Goal: Task Accomplishment & Management: Complete application form

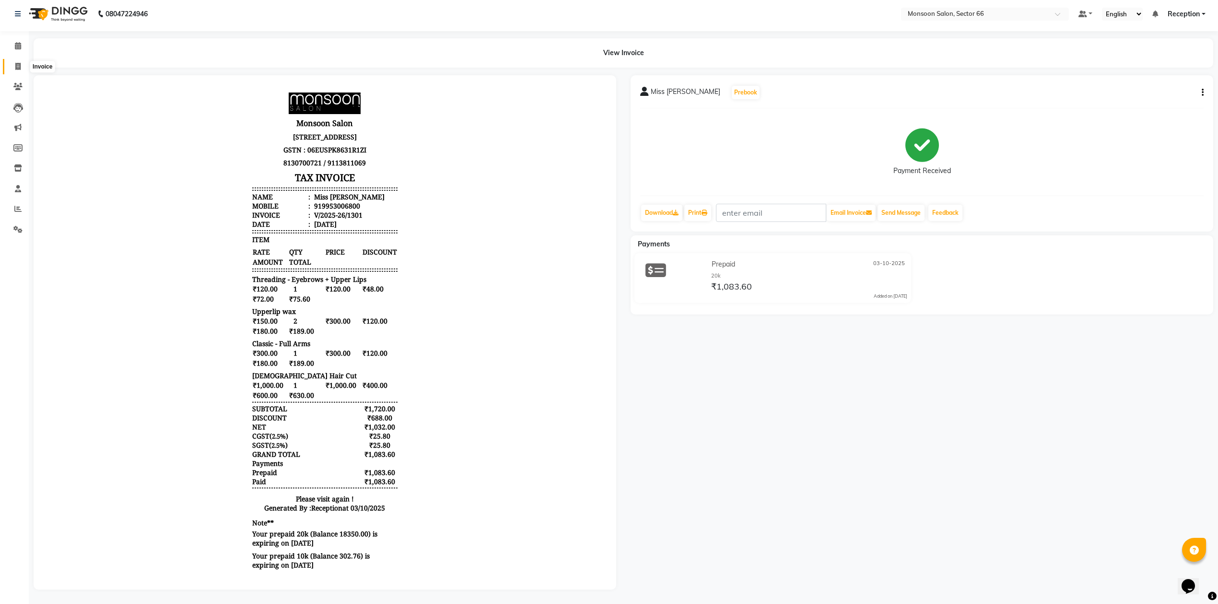
click at [18, 63] on icon at bounding box center [17, 66] width 5 height 7
select select "3741"
select select "service"
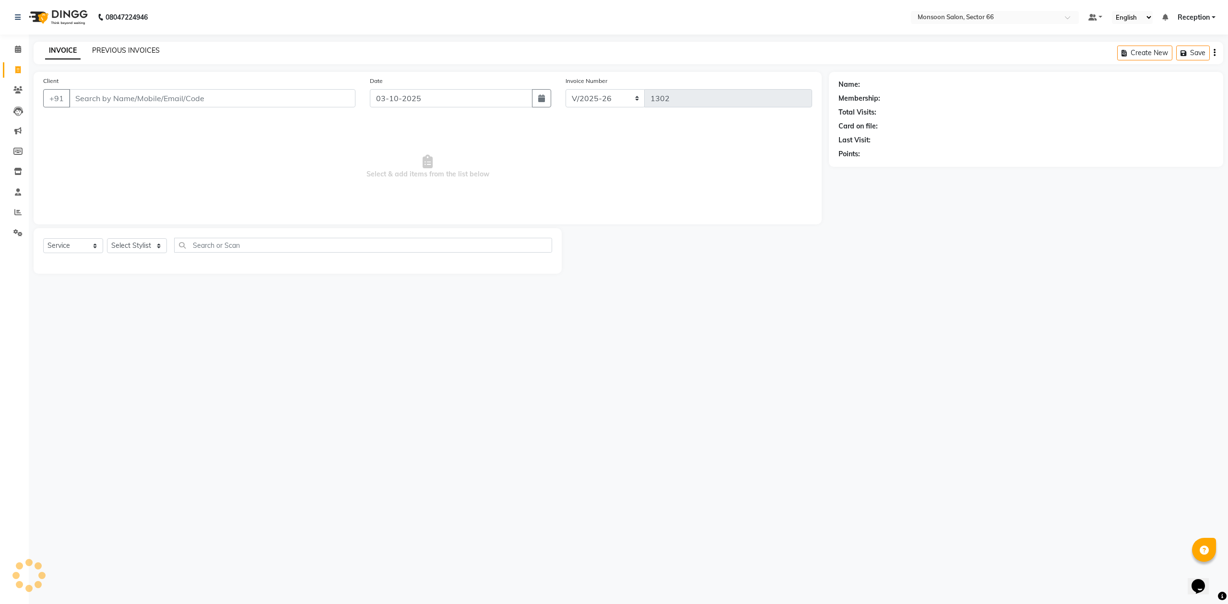
click at [116, 50] on link "PREVIOUS INVOICES" at bounding box center [126, 50] width 68 height 9
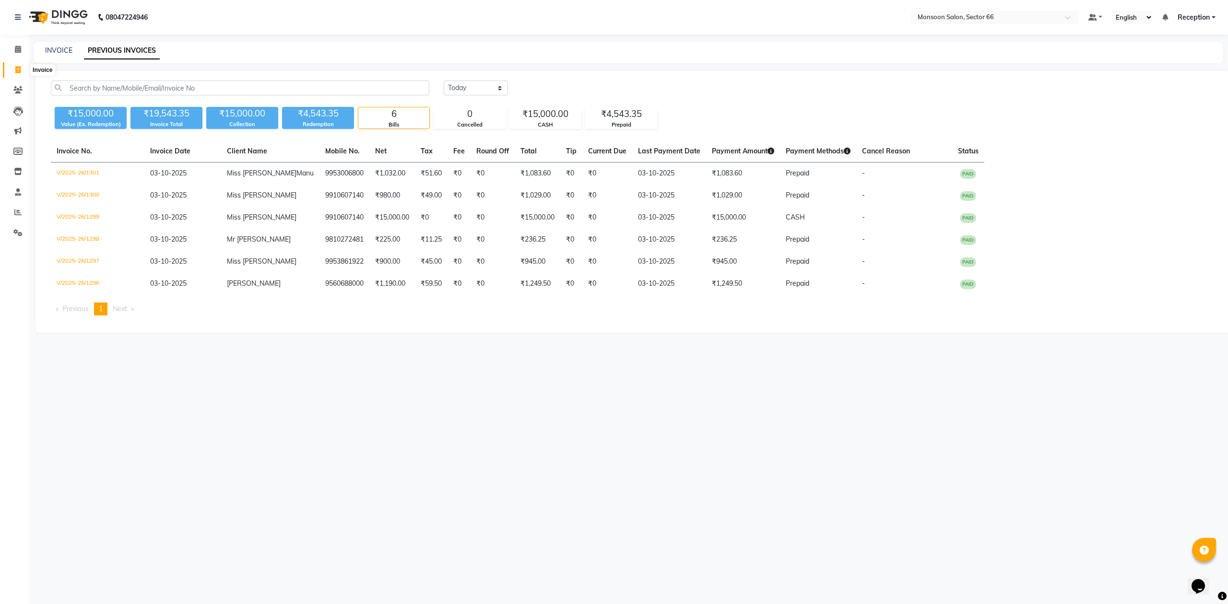
click at [16, 65] on span at bounding box center [18, 70] width 17 height 11
select select "service"
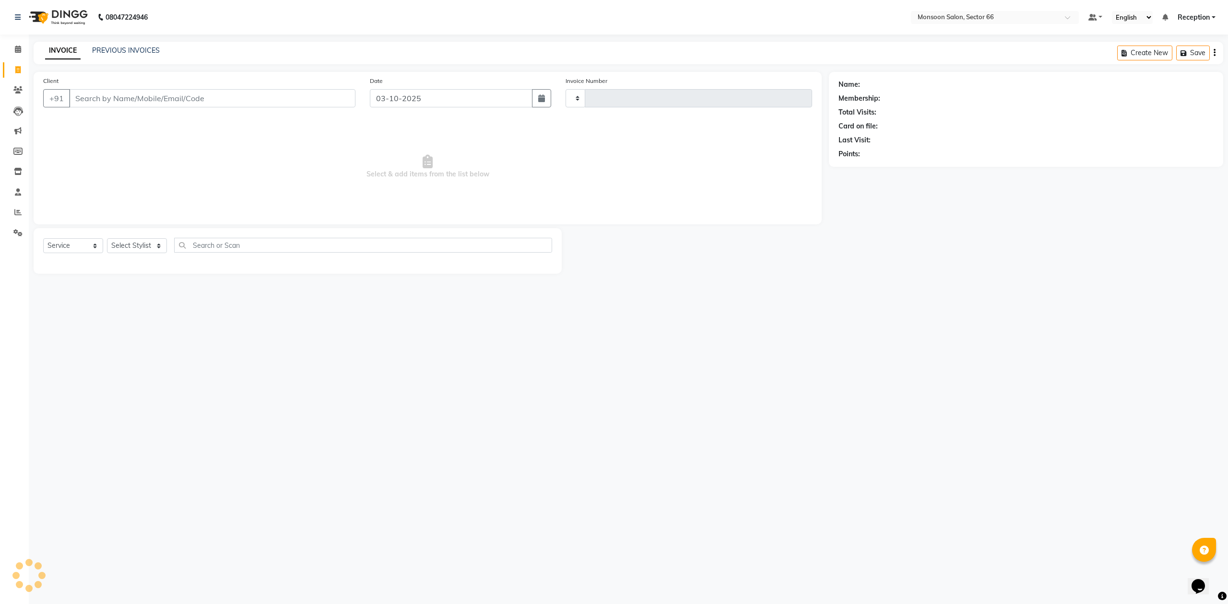
type input "1302"
select select "3741"
click at [150, 100] on input "Client" at bounding box center [212, 98] width 286 height 18
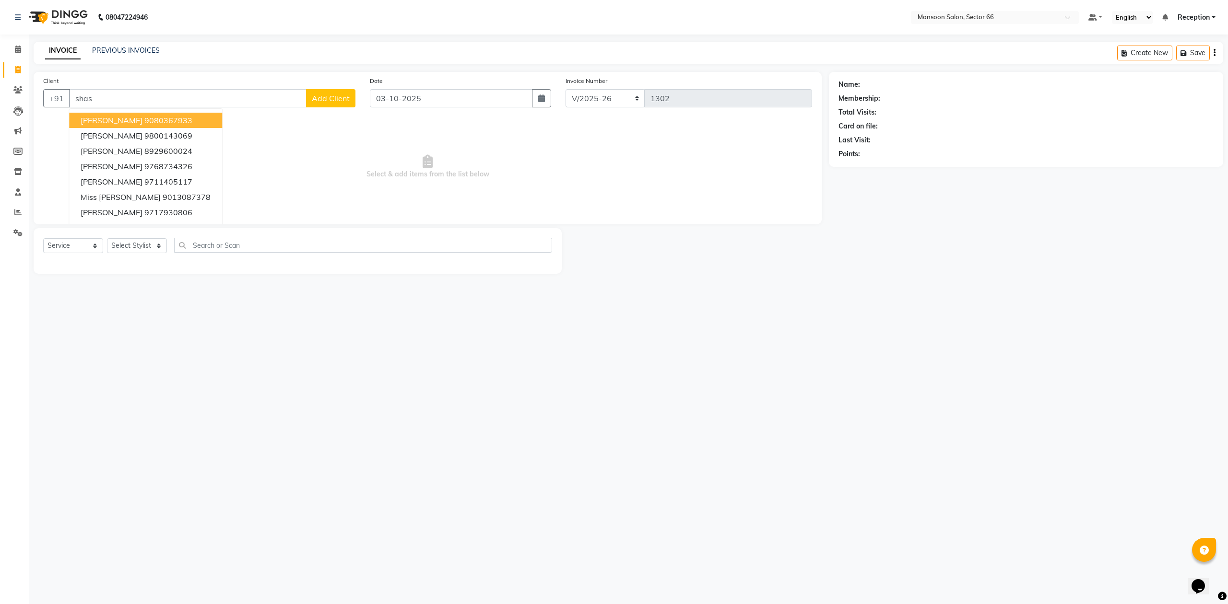
click at [133, 121] on span "[PERSON_NAME]" at bounding box center [112, 121] width 62 height 10
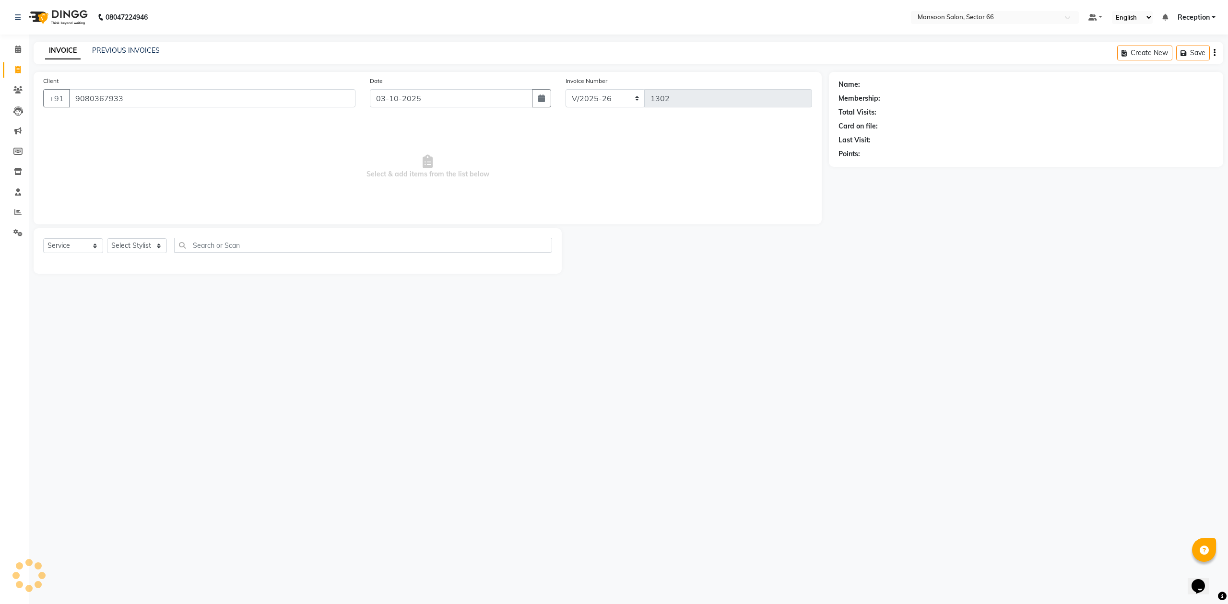
type input "9080367933"
select select "1: Object"
click at [866, 171] on icon "button" at bounding box center [865, 168] width 7 height 7
click at [128, 246] on select "Select Stylist [PERSON_NAME] Danish Paras priya Reception rozy [PERSON_NAME]" at bounding box center [137, 245] width 60 height 15
select select "91209"
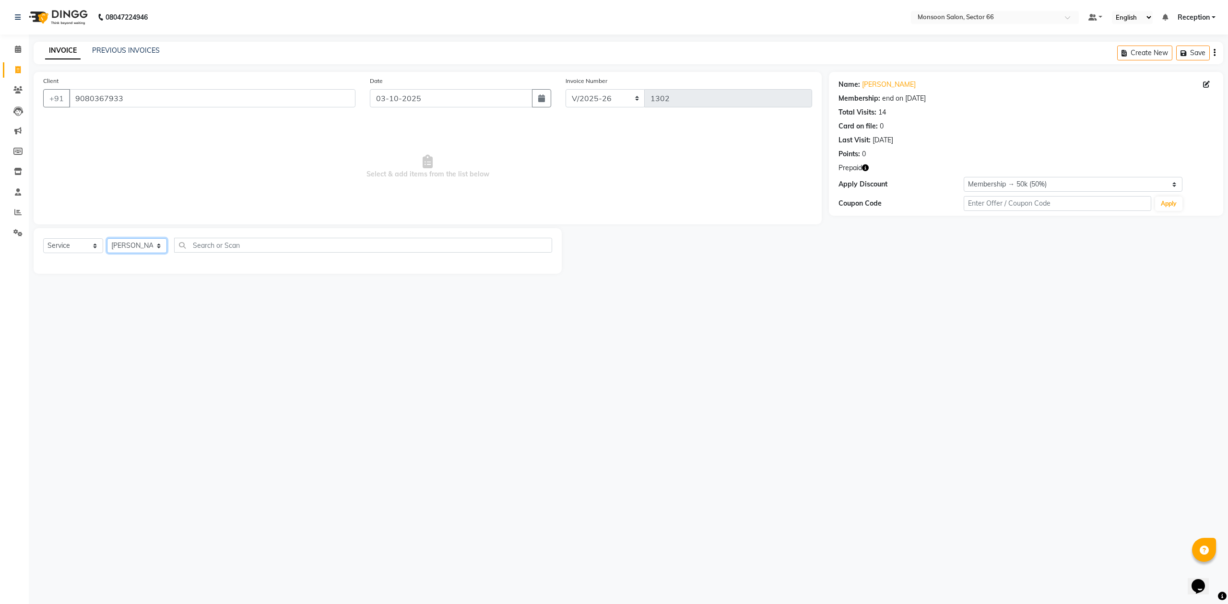
click at [107, 238] on select "Select Stylist [PERSON_NAME] Danish Paras priya Reception rozy [PERSON_NAME]" at bounding box center [137, 245] width 60 height 15
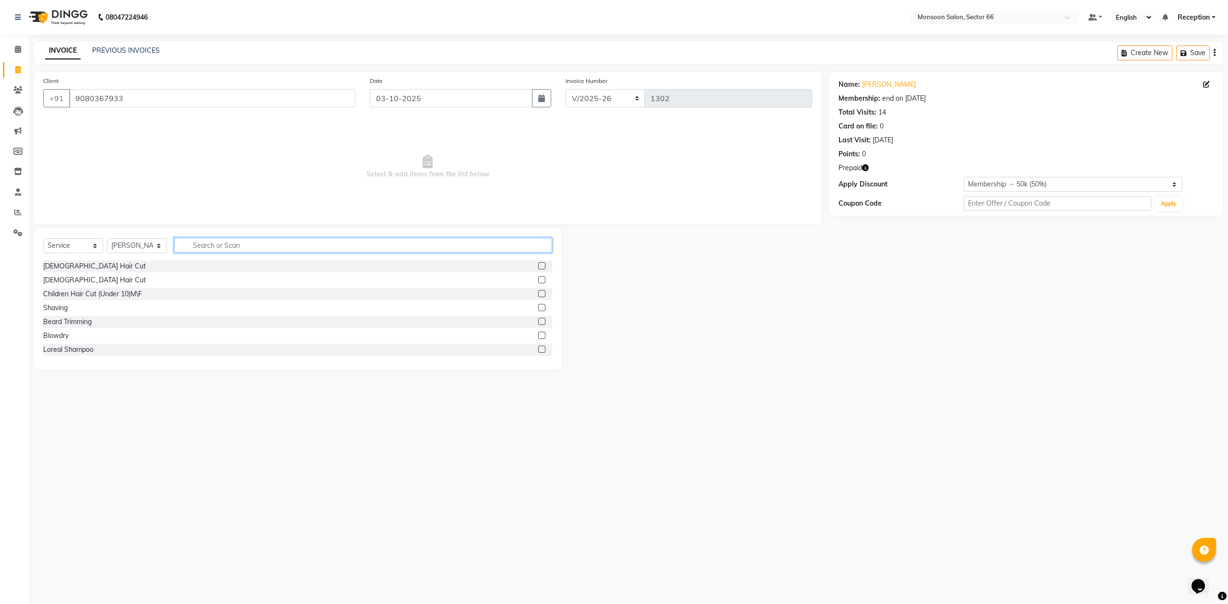
click at [221, 244] on input "text" at bounding box center [363, 245] width 378 height 15
type input "glob"
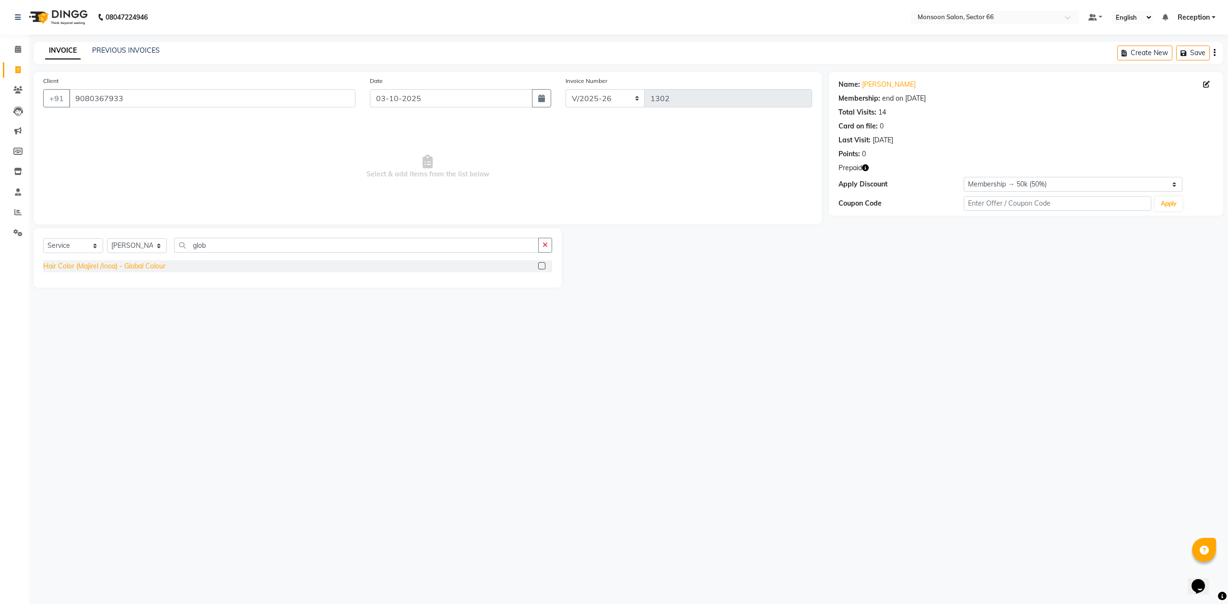
click at [141, 269] on div "Hair Color (Majirel /Inoa) - Global Colour" at bounding box center [104, 266] width 122 height 10
checkbox input "false"
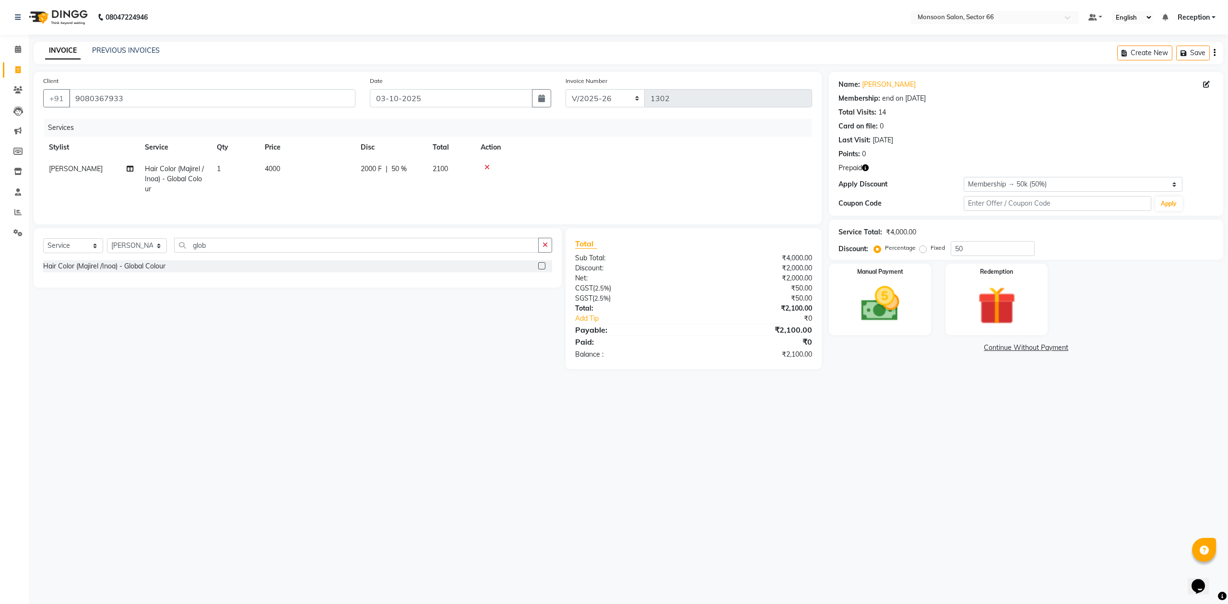
click at [280, 165] on span "4000" at bounding box center [272, 169] width 15 height 9
select select "91209"
drag, startPoint x: 358, startPoint y: 171, endPoint x: 284, endPoint y: 172, distance: 73.4
click at [284, 172] on tr "[PERSON_NAME] Danish Paras priya Reception rozy [PERSON_NAME] Hair Color (Majir…" at bounding box center [427, 178] width 769 height 41
type input "10000"
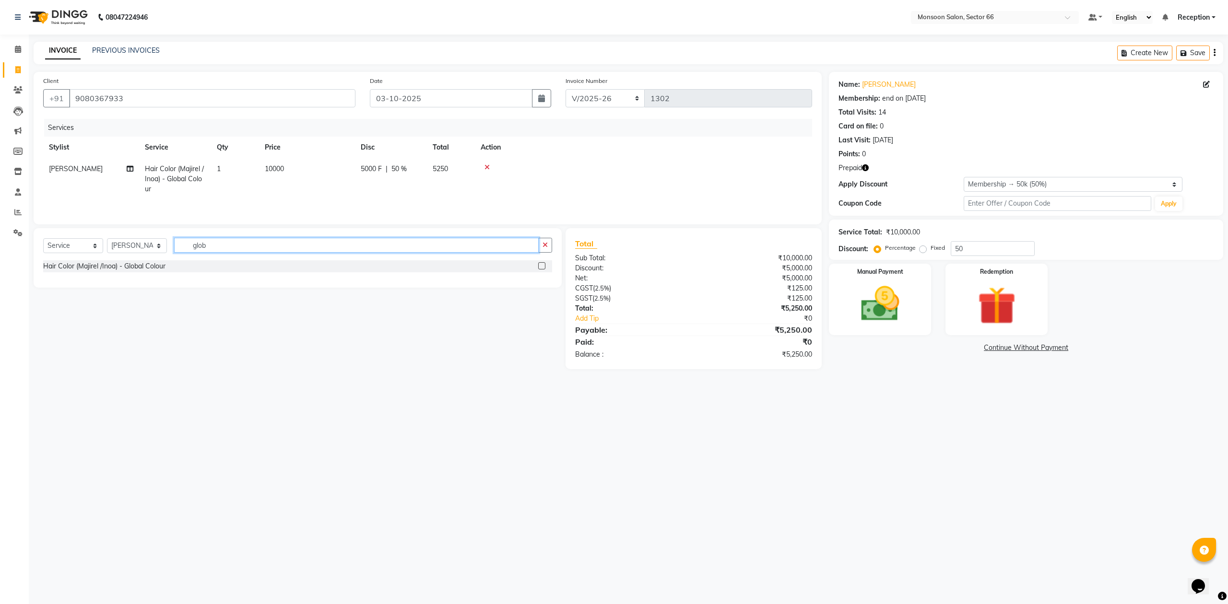
click at [220, 247] on input "glob" at bounding box center [356, 245] width 365 height 15
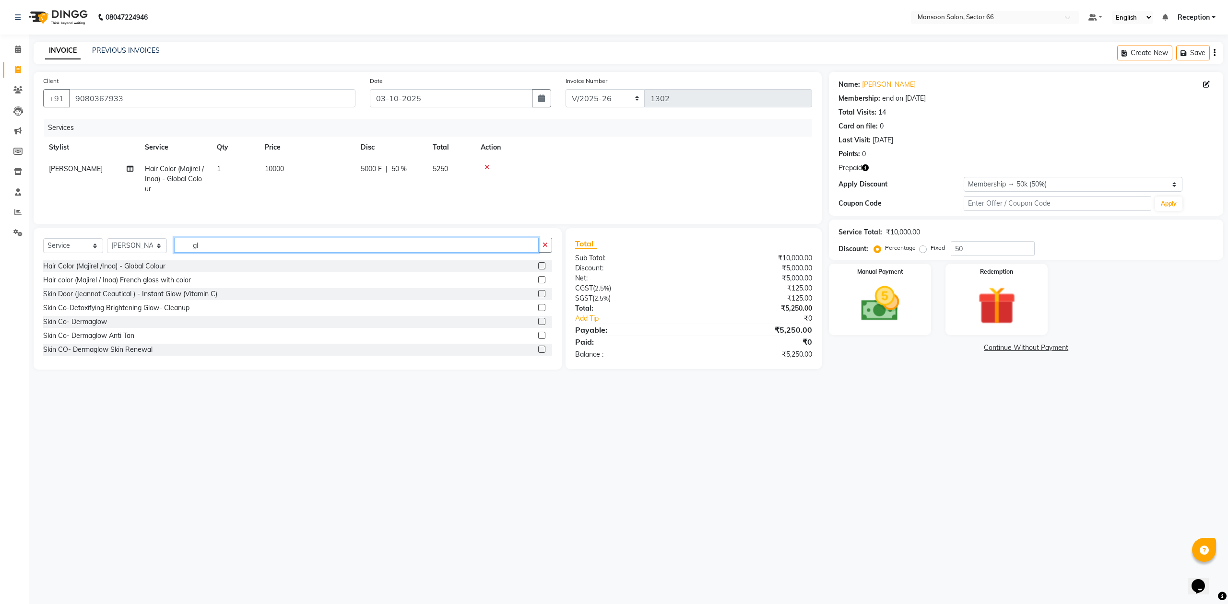
type input "g"
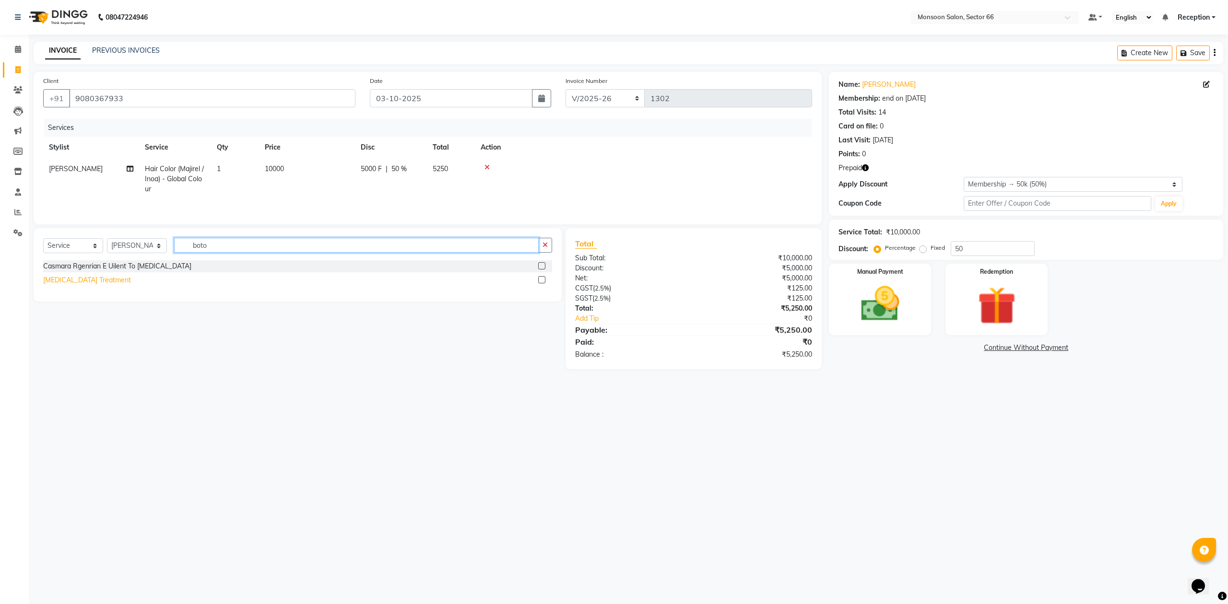
type input "boto"
click at [75, 282] on div "[MEDICAL_DATA] Treatment" at bounding box center [87, 280] width 88 height 10
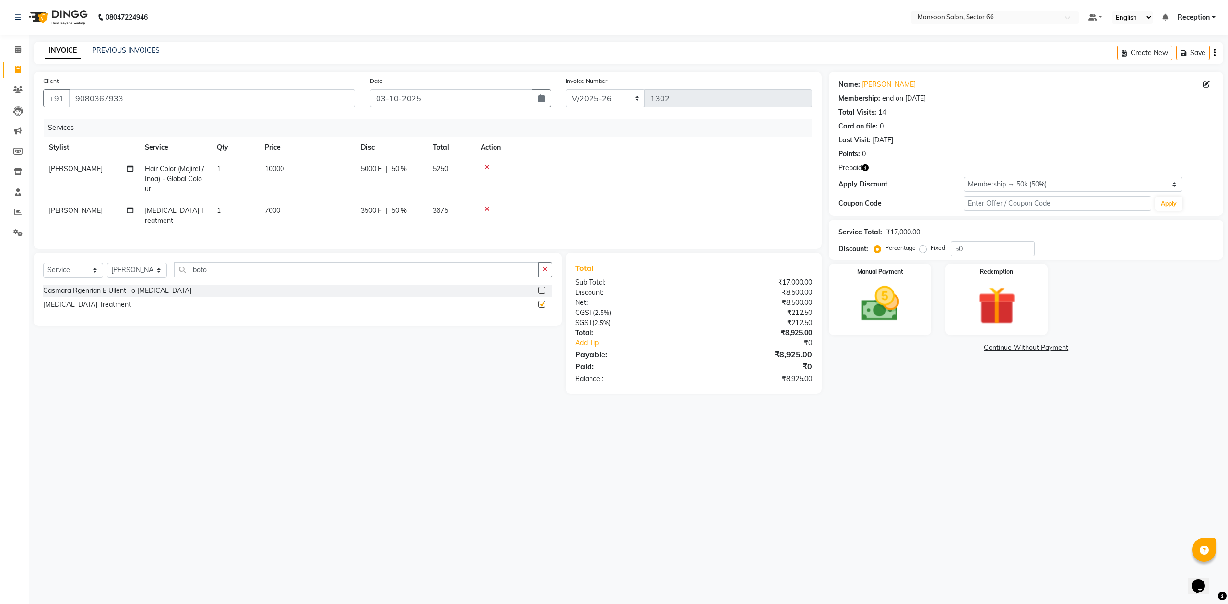
checkbox input "false"
click at [277, 210] on span "7000" at bounding box center [272, 210] width 15 height 9
select select "91209"
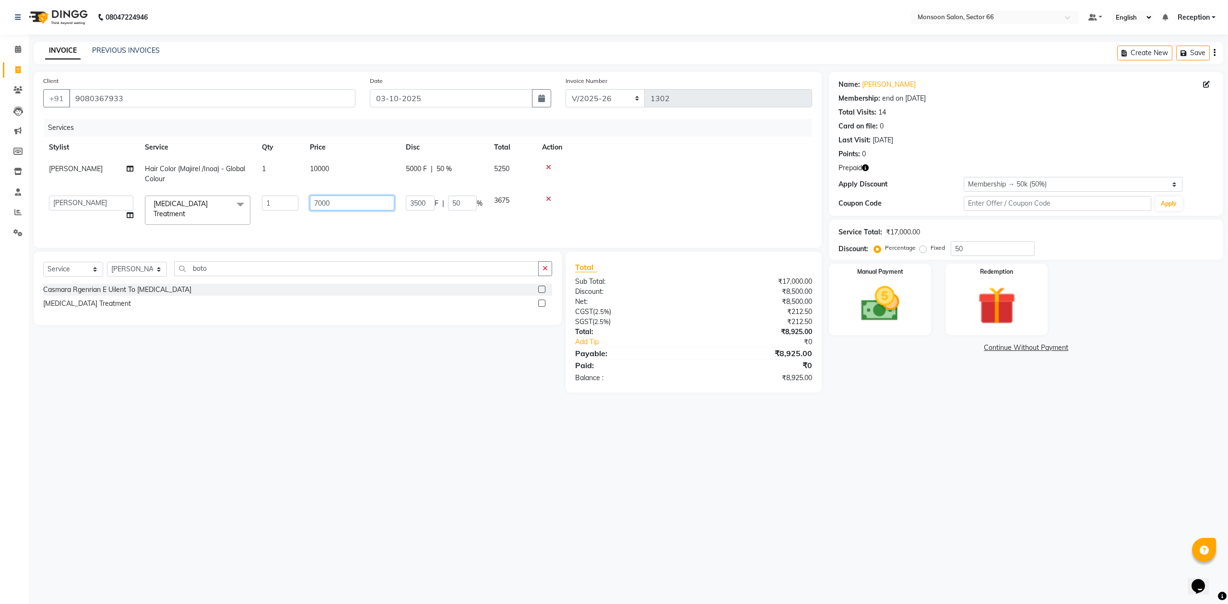
drag, startPoint x: 341, startPoint y: 200, endPoint x: 269, endPoint y: 208, distance: 72.4
click at [269, 208] on tr "[PERSON_NAME] Danish Paras priya Reception rozy [PERSON_NAME] [MEDICAL_DATA] Tr…" at bounding box center [427, 210] width 769 height 41
type input "10000"
drag, startPoint x: 623, startPoint y: 203, endPoint x: 619, endPoint y: 198, distance: 6.5
click at [623, 202] on td at bounding box center [643, 216] width 337 height 32
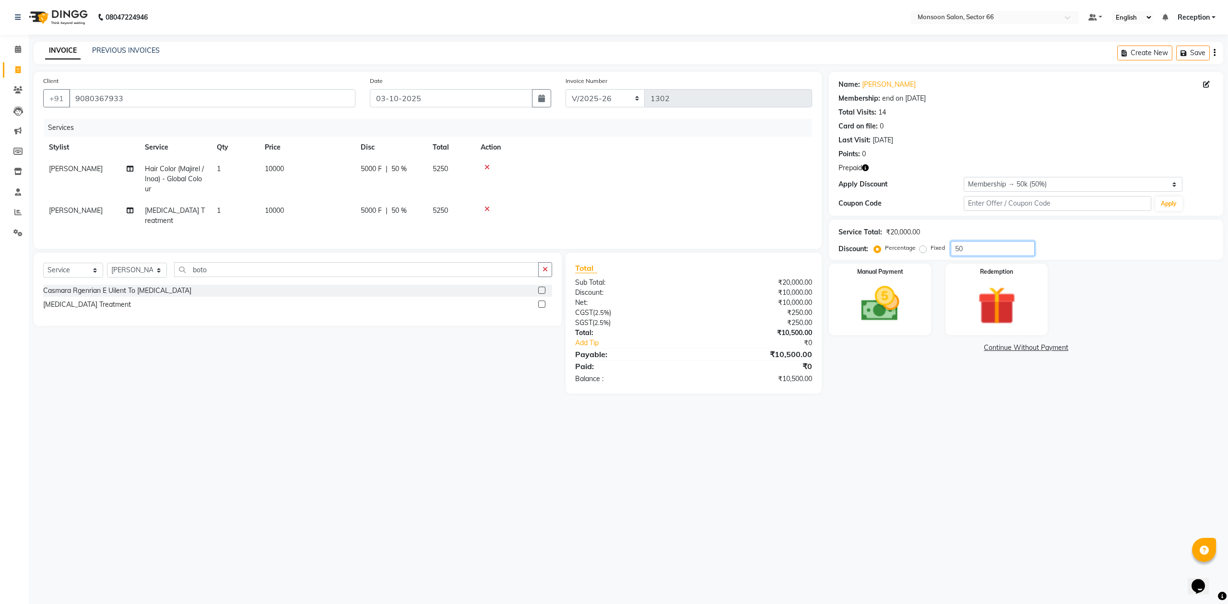
drag, startPoint x: 966, startPoint y: 249, endPoint x: 920, endPoint y: 247, distance: 46.1
click at [920, 247] on div "Percentage Fixed 50" at bounding box center [955, 248] width 159 height 15
click at [984, 406] on main "INVOICE PREVIOUS INVOICES Create New Save Client [PHONE_NUMBER] Date [DATE] Inv…" at bounding box center [628, 225] width 1199 height 366
click at [969, 249] on input "25" at bounding box center [993, 248] width 84 height 15
type input "2"
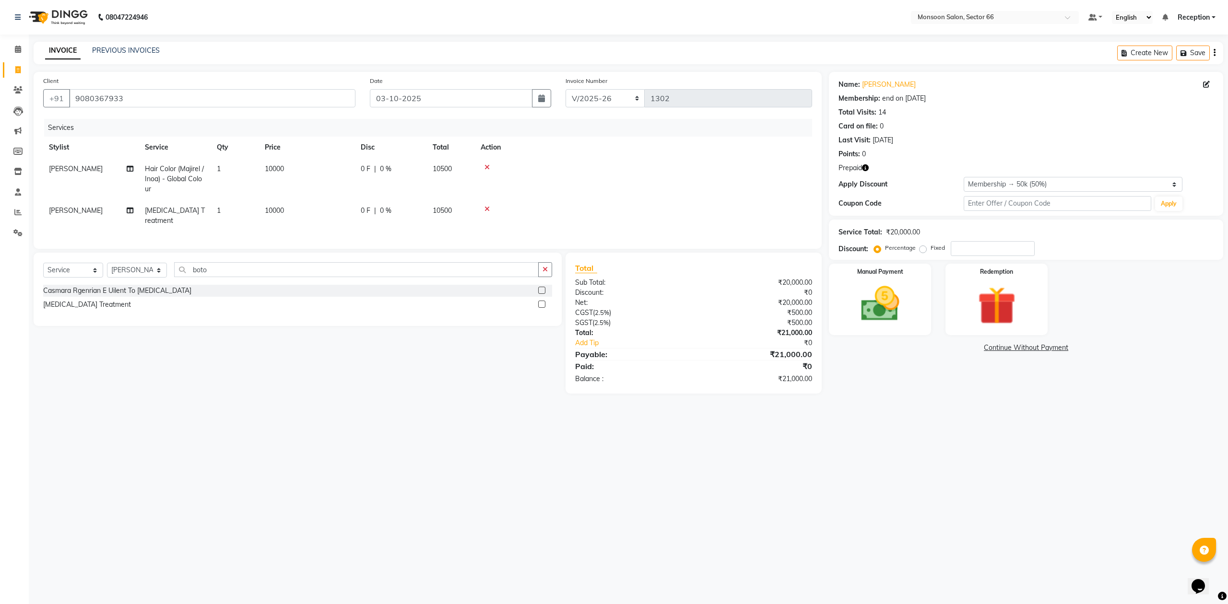
drag, startPoint x: 386, startPoint y: 171, endPoint x: 405, endPoint y: 173, distance: 18.8
click at [387, 171] on span "0 %" at bounding box center [386, 169] width 12 height 10
select select "91209"
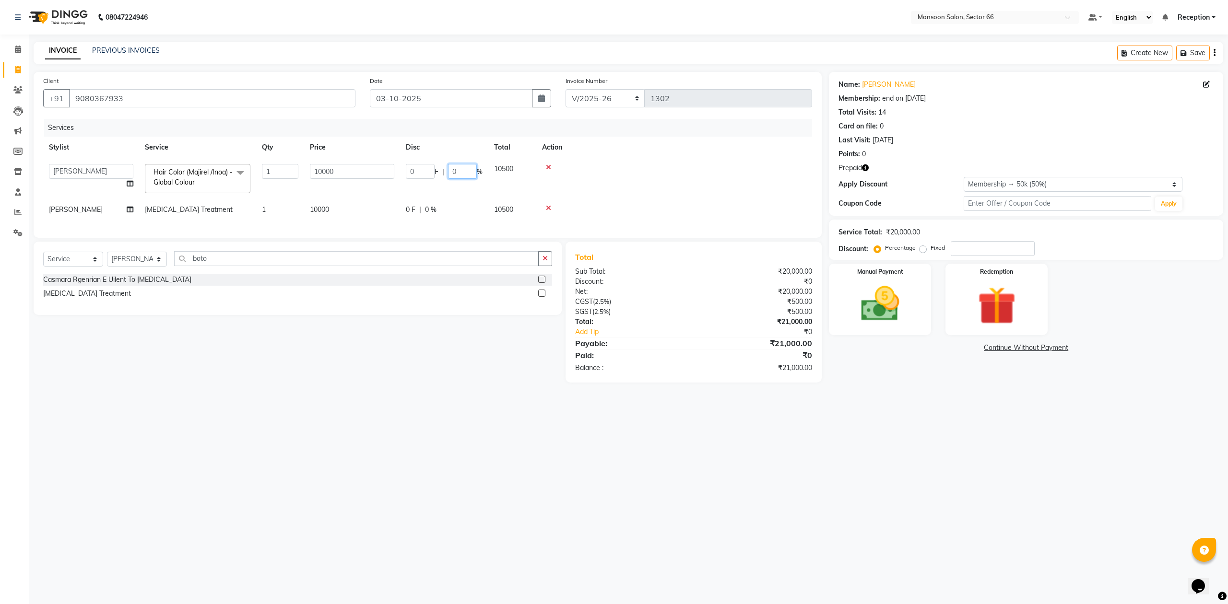
drag, startPoint x: 469, startPoint y: 171, endPoint x: 423, endPoint y: 176, distance: 45.8
click at [426, 176] on div "0 F | 0 %" at bounding box center [444, 171] width 77 height 15
type input "25"
click at [435, 208] on tr "[PERSON_NAME] [MEDICAL_DATA] Treatment 1 10000 0 F | 0 % 10500" at bounding box center [427, 210] width 769 height 22
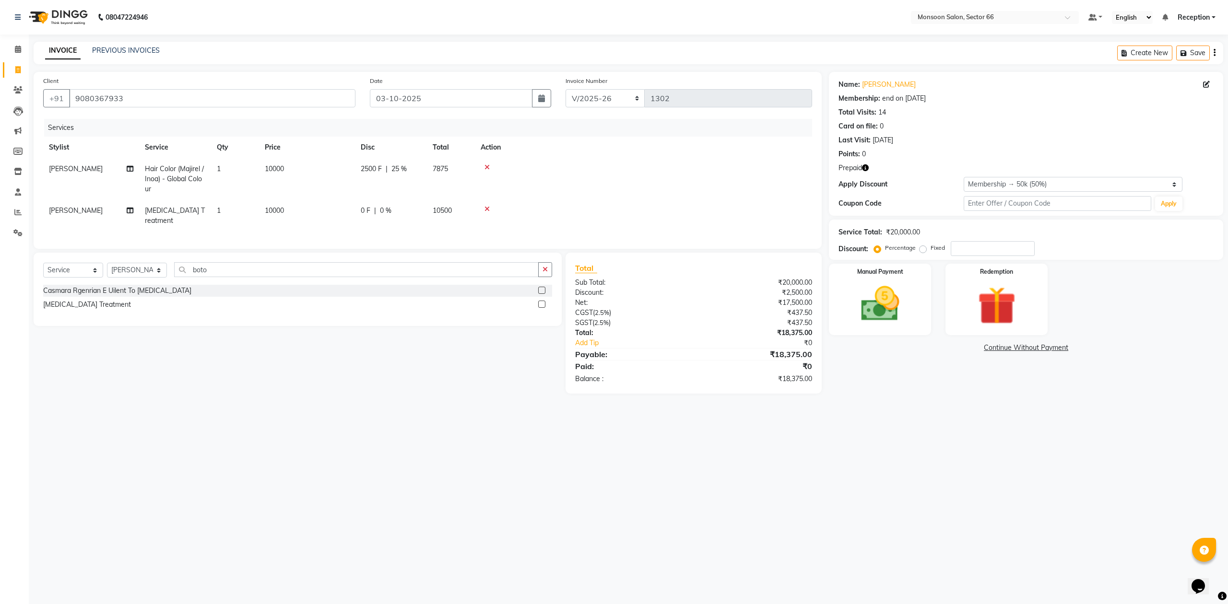
click at [397, 202] on td "0 F | 0 %" at bounding box center [391, 216] width 72 height 32
select select "91209"
drag, startPoint x: 465, startPoint y: 202, endPoint x: 434, endPoint y: 202, distance: 30.7
click at [434, 202] on div "0 F | 0 %" at bounding box center [444, 203] width 77 height 15
type input "25"
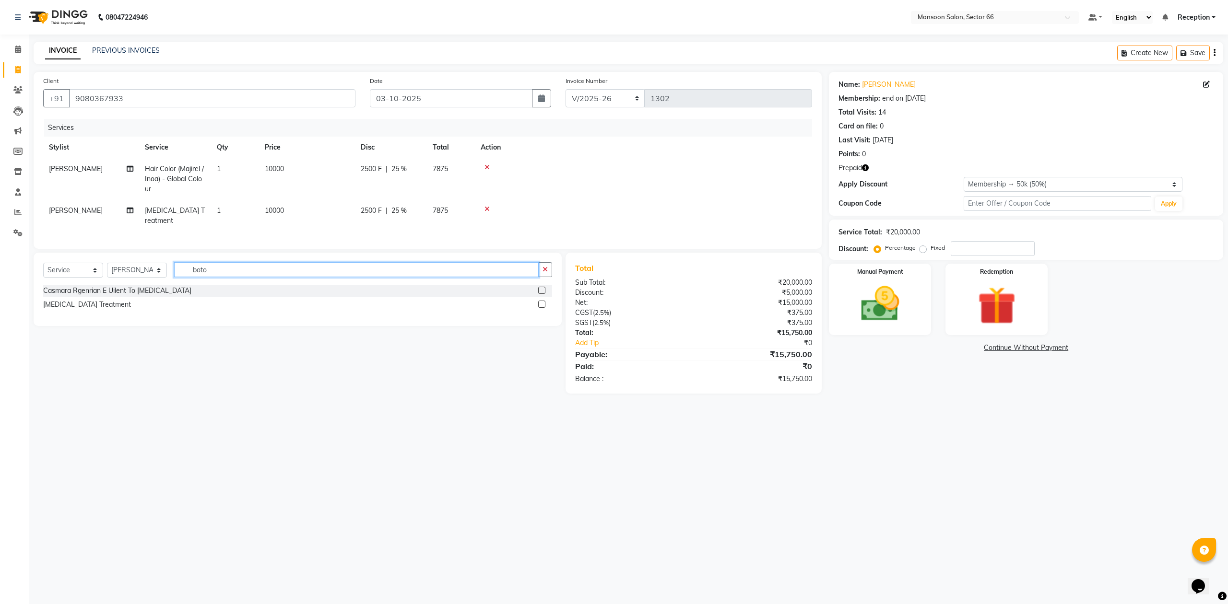
click at [342, 271] on input "boto" at bounding box center [356, 269] width 365 height 15
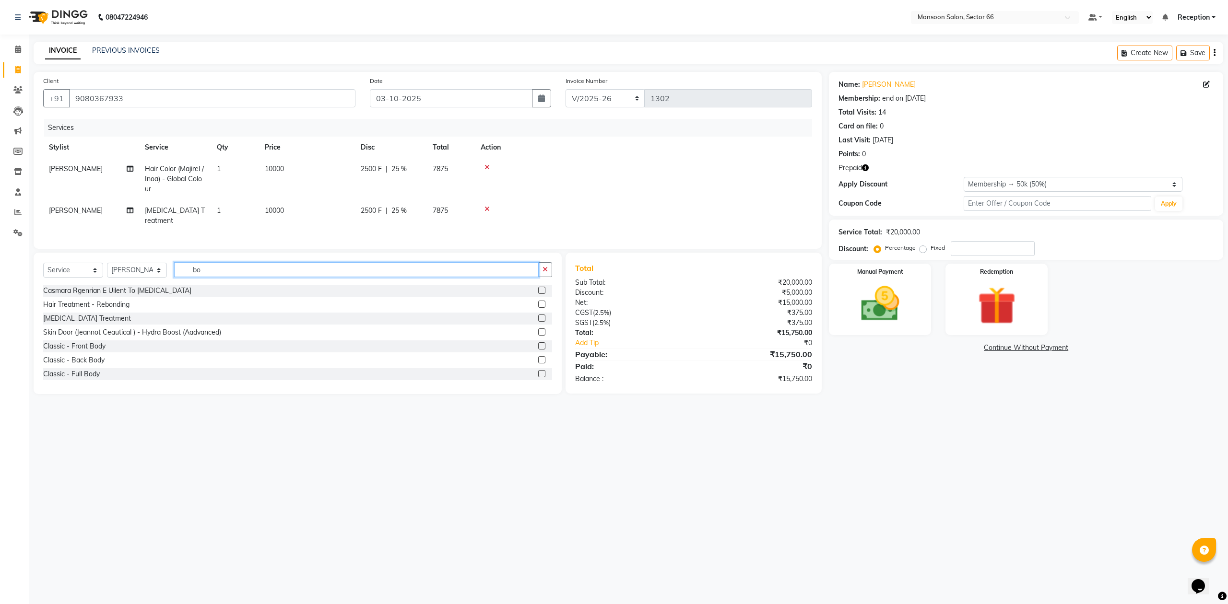
type input "b"
click at [130, 267] on select "Select Stylist [PERSON_NAME] Danish Paras priya Reception rozy [PERSON_NAME]" at bounding box center [137, 270] width 60 height 15
select select "80635"
click at [107, 263] on select "Select Stylist [PERSON_NAME] Danish Paras priya Reception rozy [PERSON_NAME]" at bounding box center [137, 270] width 60 height 15
click at [210, 269] on input "text" at bounding box center [363, 269] width 378 height 15
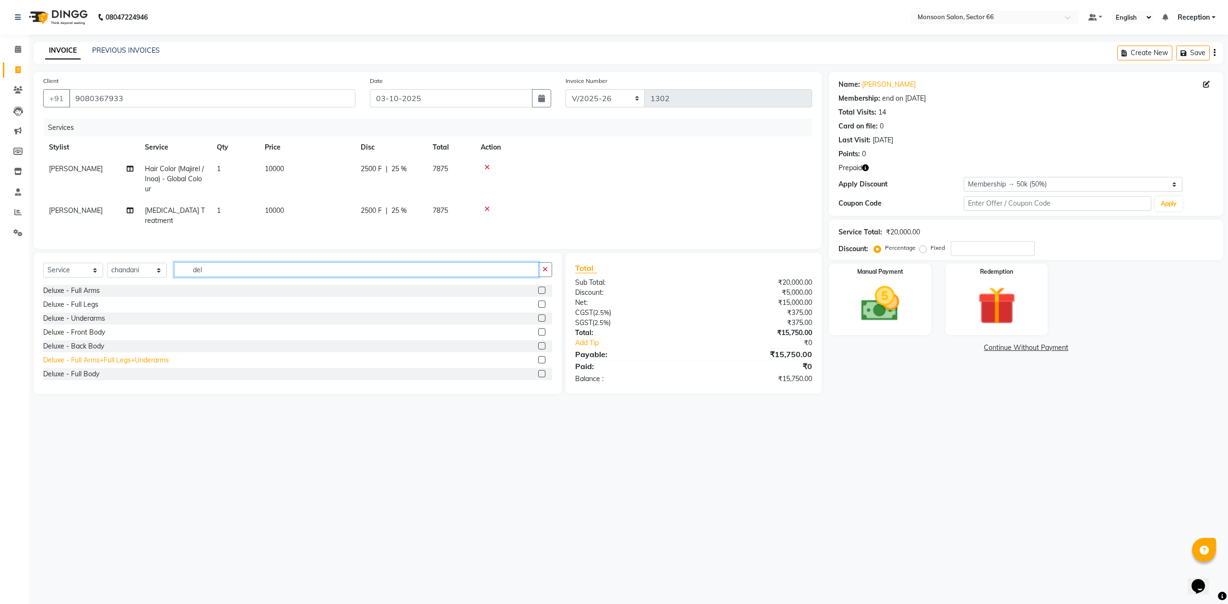
type input "del"
click at [125, 358] on div "Deluxe - Full Arms+Full Legs+Underarms" at bounding box center [106, 360] width 126 height 10
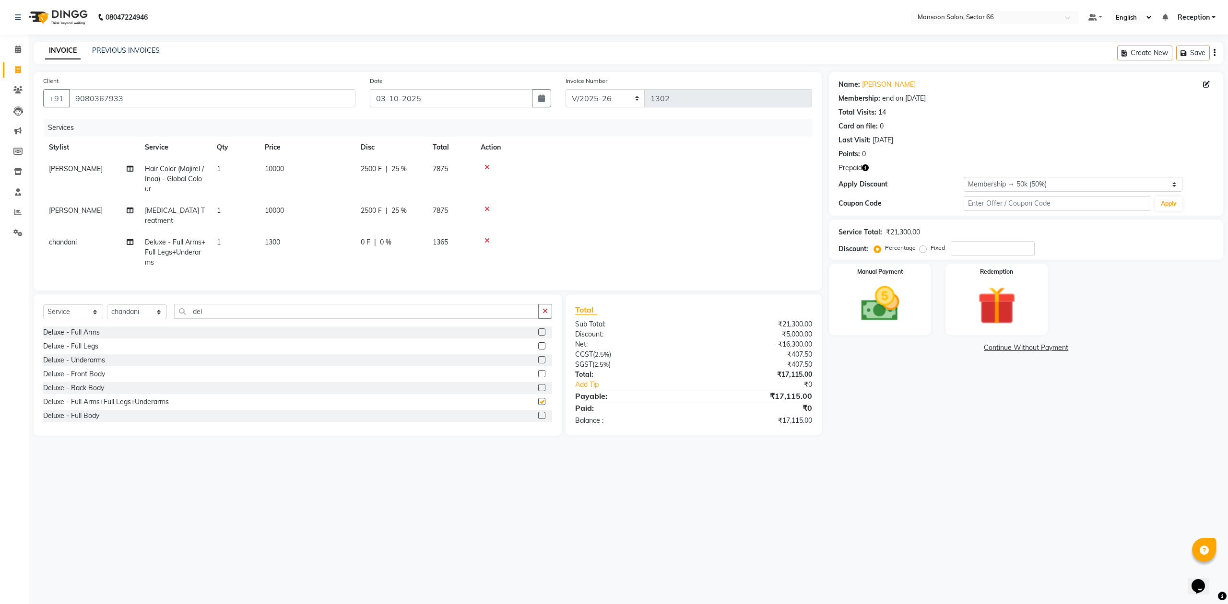
checkbox input "false"
click at [221, 304] on input "del" at bounding box center [356, 311] width 365 height 15
type input "d"
click at [85, 334] on div "[DEMOGRAPHIC_DATA] Hair Cut" at bounding box center [94, 333] width 103 height 10
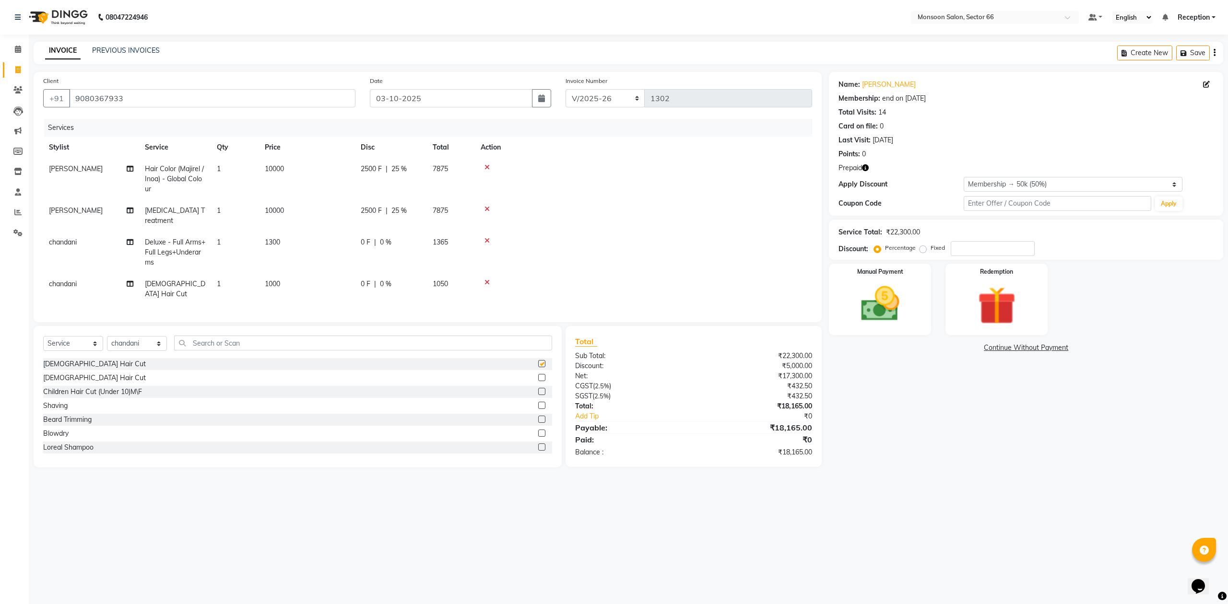
checkbox input "false"
click at [73, 280] on span "chandani" at bounding box center [63, 284] width 28 height 9
select select "80635"
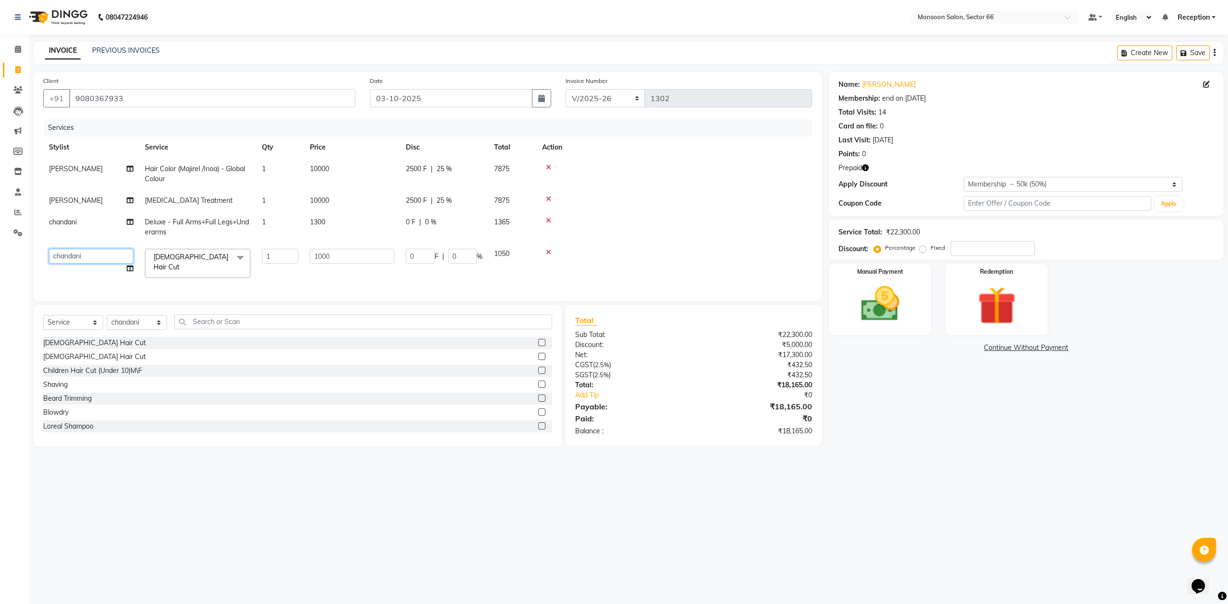
click at [75, 254] on select "[PERSON_NAME] Danish Paras priya Reception rozy [PERSON_NAME]" at bounding box center [91, 256] width 84 height 15
select select "91208"
click at [86, 346] on div "[DEMOGRAPHIC_DATA] Hair Cut" at bounding box center [94, 343] width 103 height 10
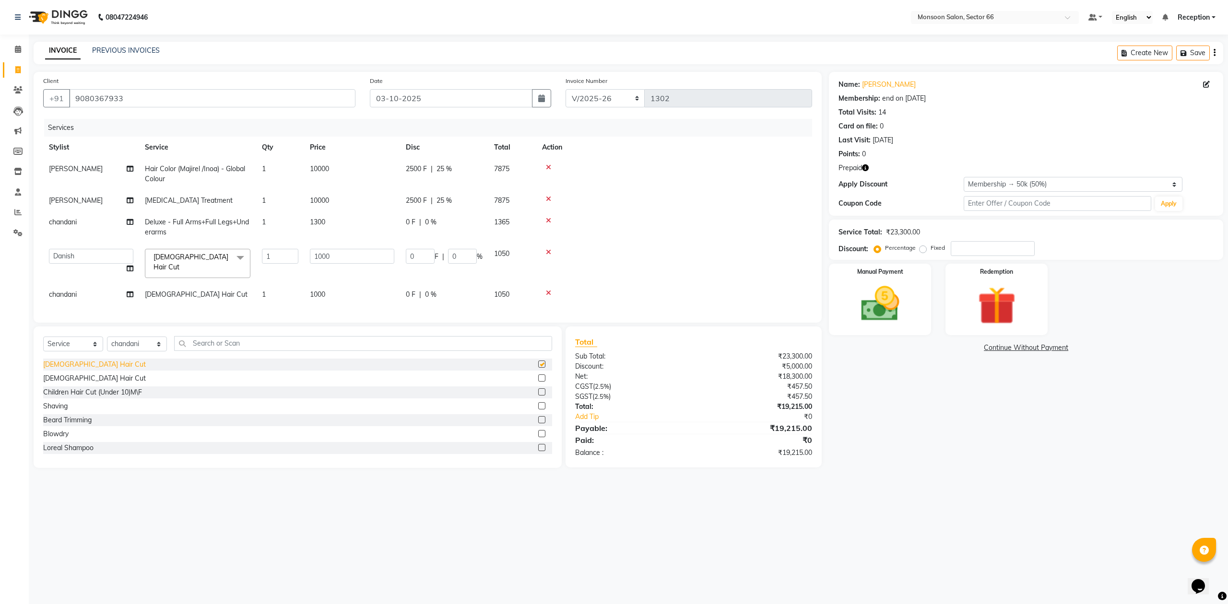
checkbox input "false"
click at [67, 290] on span "chandani" at bounding box center [63, 294] width 28 height 9
select select "80635"
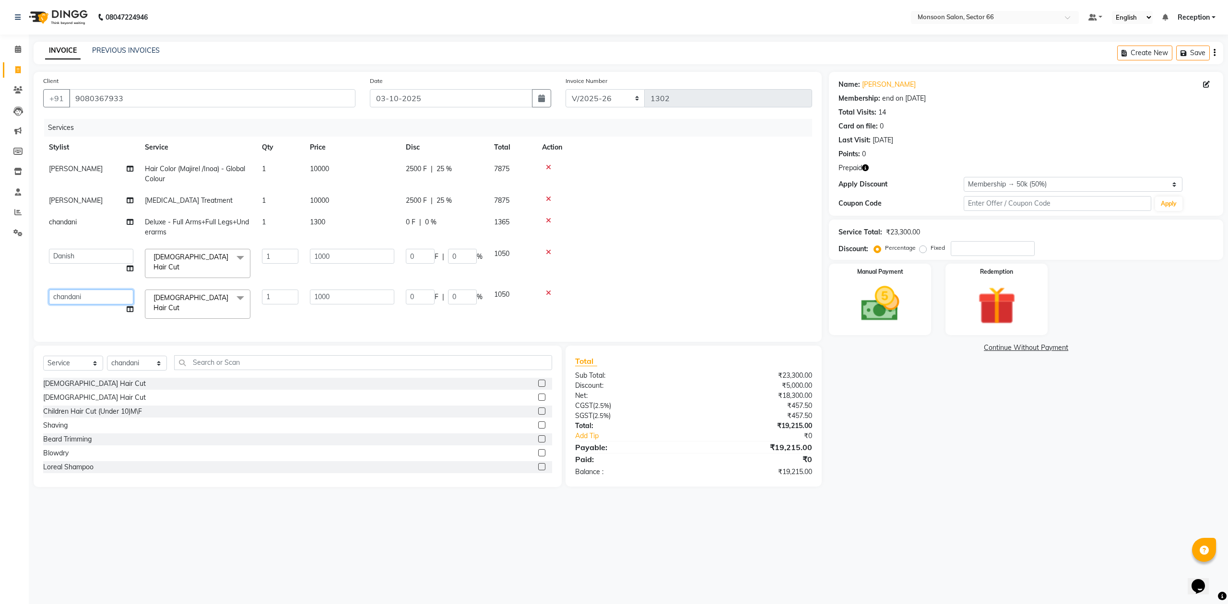
click at [67, 290] on select "[PERSON_NAME] Danish Paras priya Reception rozy [PERSON_NAME]" at bounding box center [91, 297] width 84 height 15
select select "91209"
click at [263, 355] on input "text" at bounding box center [363, 362] width 378 height 15
click at [716, 290] on div at bounding box center [674, 293] width 264 height 7
click at [992, 316] on img at bounding box center [996, 306] width 65 height 49
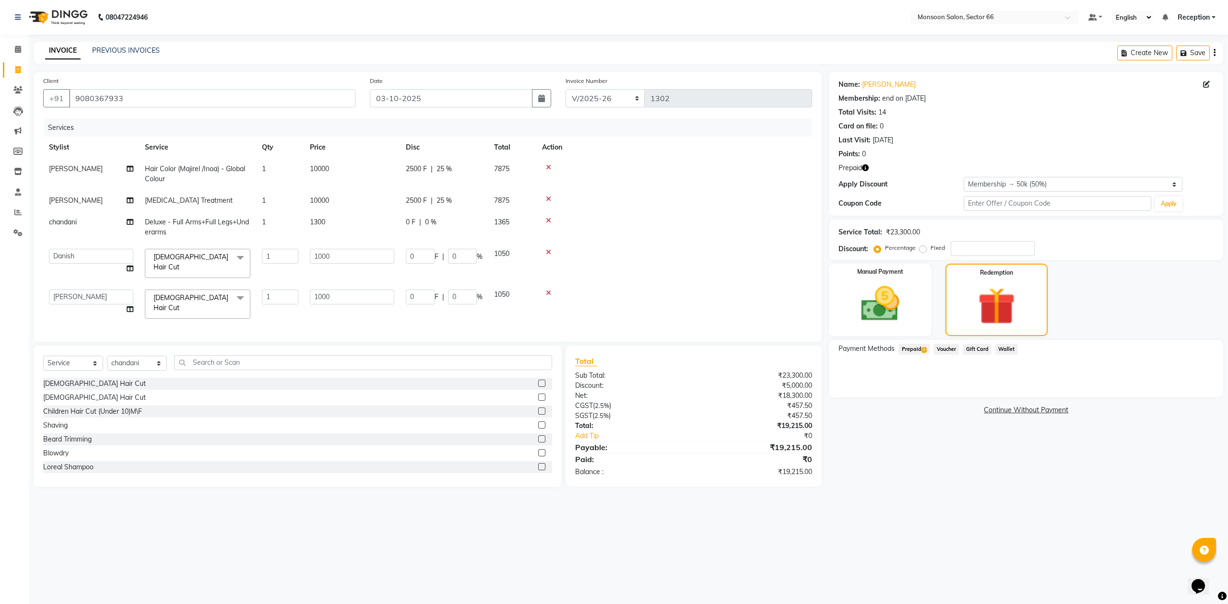
click at [432, 227] on td "0 F | 0 %" at bounding box center [444, 228] width 88 height 32
select select "80635"
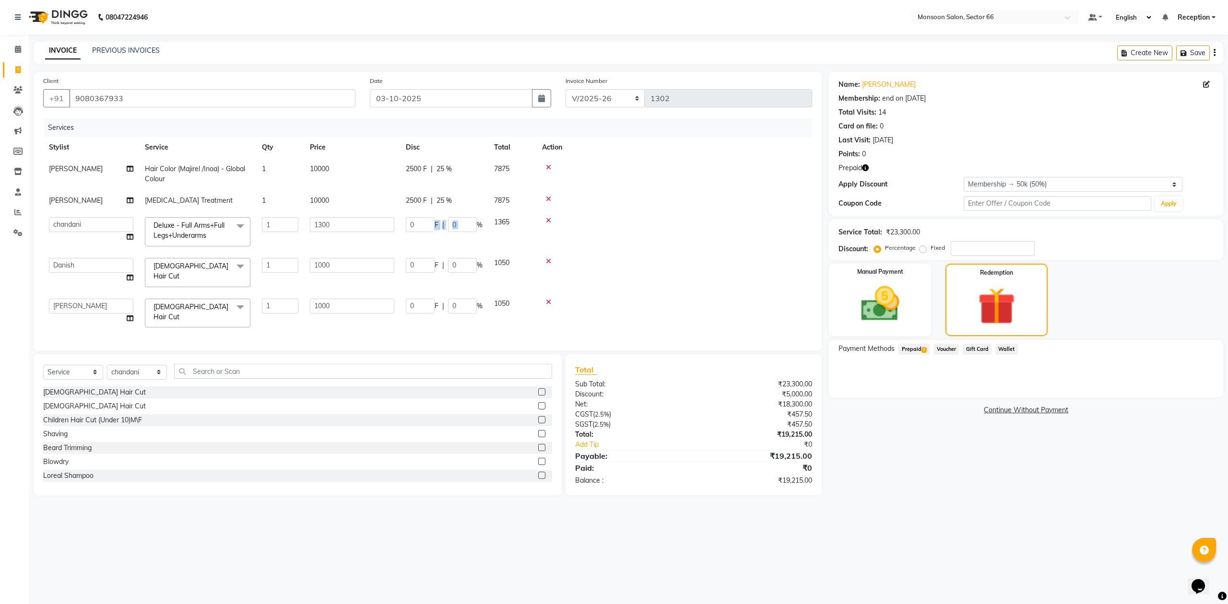
drag, startPoint x: 476, startPoint y: 225, endPoint x: 436, endPoint y: 225, distance: 40.3
click at [436, 225] on div "0 F | 0 %" at bounding box center [444, 224] width 77 height 15
click at [462, 224] on input "0" at bounding box center [462, 224] width 29 height 15
click at [463, 224] on input "0" at bounding box center [462, 224] width 29 height 15
type input "50"
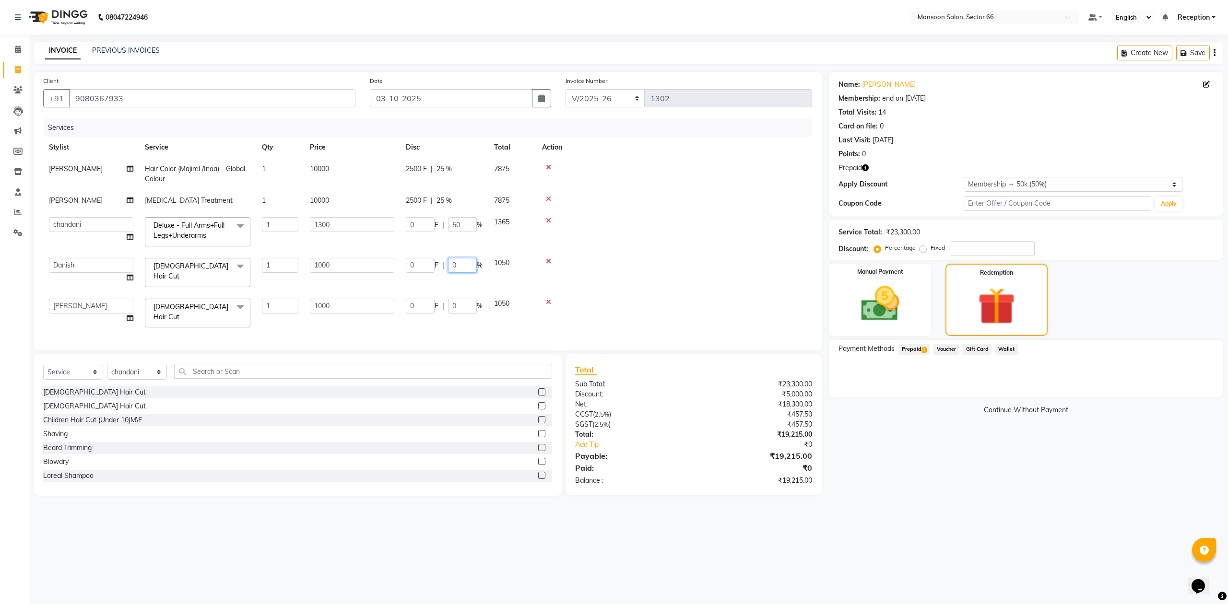
click at [460, 266] on td "0 F | 0 %" at bounding box center [444, 272] width 88 height 41
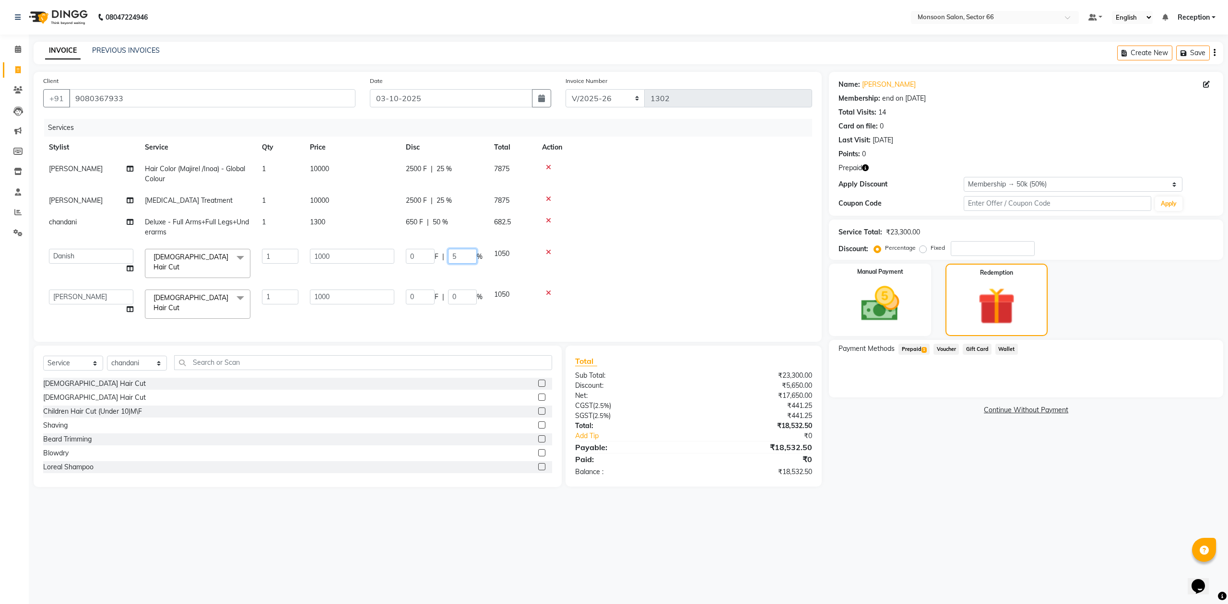
type input "50"
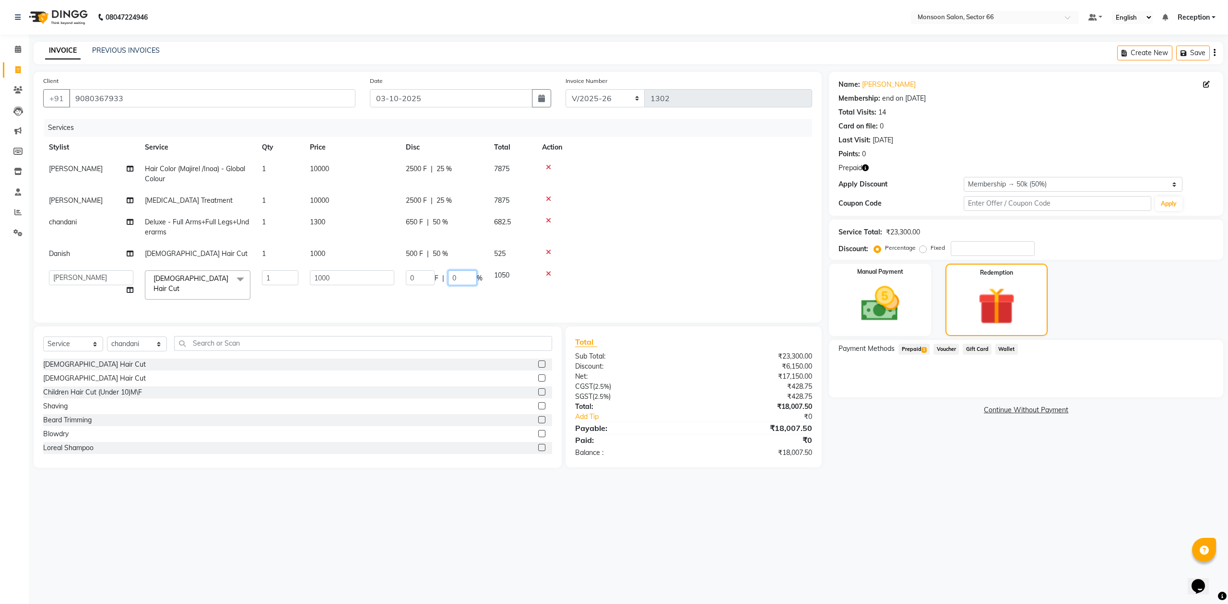
click at [464, 288] on td "0 F | 0 %" at bounding box center [444, 285] width 88 height 41
type input "50"
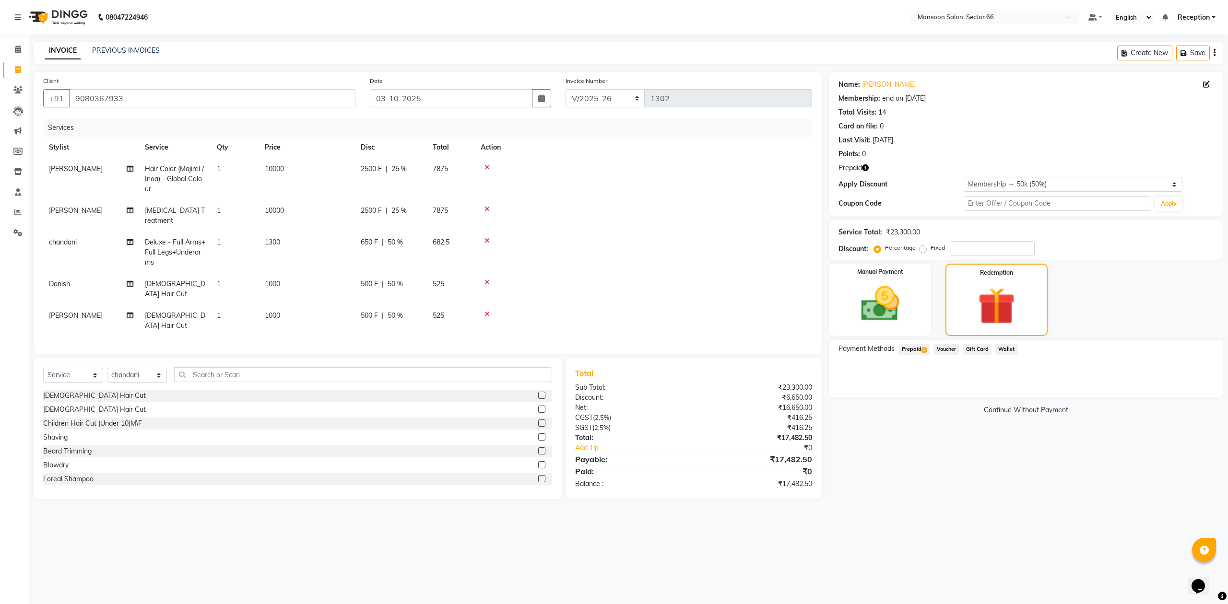
click at [684, 210] on tbody "[PERSON_NAME] Hair Color (Majirel /Inoa) - Global Colour 1 10000 2500 F | 25 % …" at bounding box center [427, 247] width 769 height 178
click at [918, 342] on div "Payment Methods Prepaid 1 Voucher Gift Card Wallet" at bounding box center [1026, 369] width 394 height 58
click at [920, 353] on span "Prepaid 1" at bounding box center [913, 349] width 31 height 11
click at [279, 172] on span "10000" at bounding box center [274, 169] width 19 height 9
select select "91209"
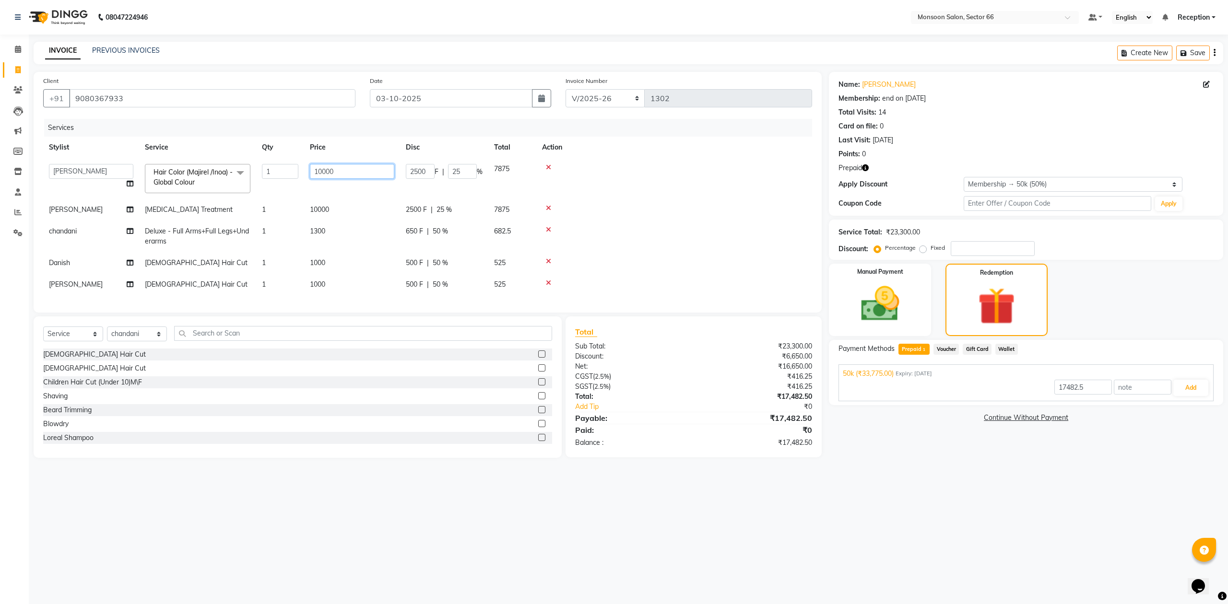
drag, startPoint x: 353, startPoint y: 170, endPoint x: 315, endPoint y: 169, distance: 38.4
click at [315, 169] on input "10000" at bounding box center [352, 171] width 84 height 15
type input "9000"
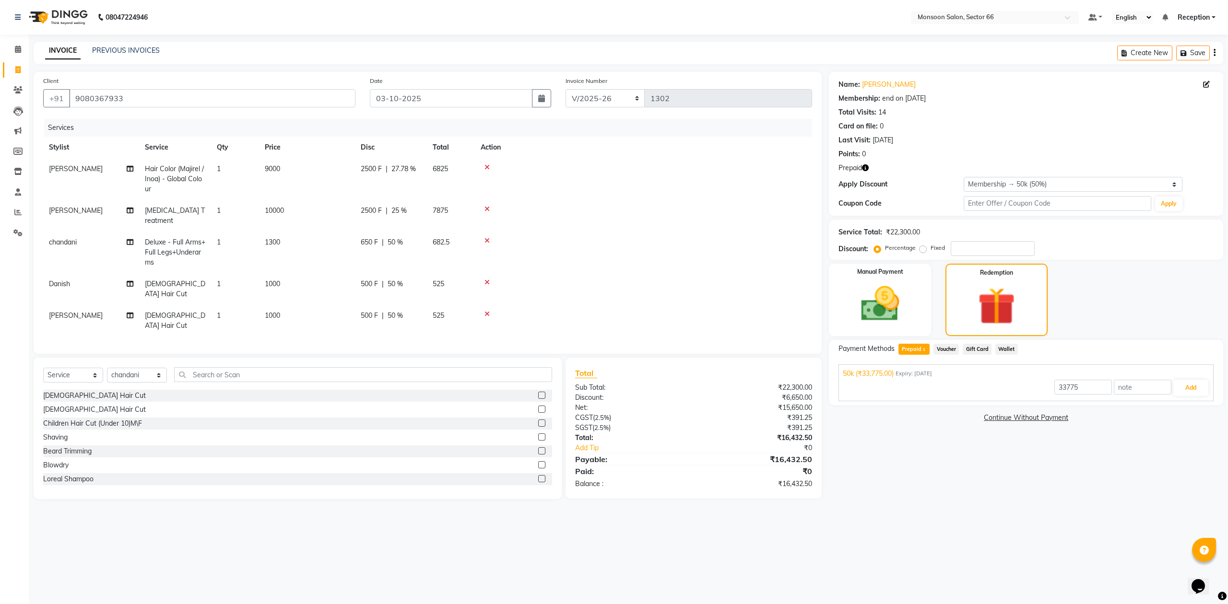
click at [668, 184] on td at bounding box center [643, 179] width 337 height 42
drag, startPoint x: 1090, startPoint y: 382, endPoint x: 1024, endPoint y: 400, distance: 69.0
click at [1024, 400] on div "50k (₹33,775.00) Expiry: [DATE] 33775 Add" at bounding box center [1025, 383] width 375 height 37
type input "16.432"
click at [1196, 384] on button "Add" at bounding box center [1190, 388] width 35 height 16
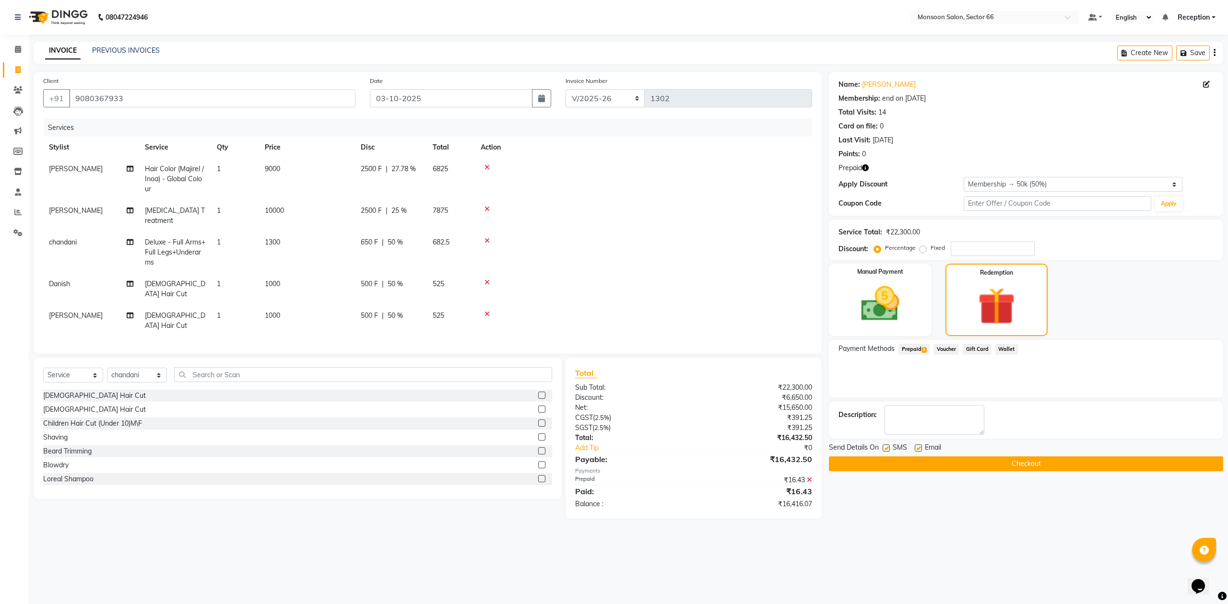
click at [810, 477] on icon at bounding box center [809, 480] width 5 height 7
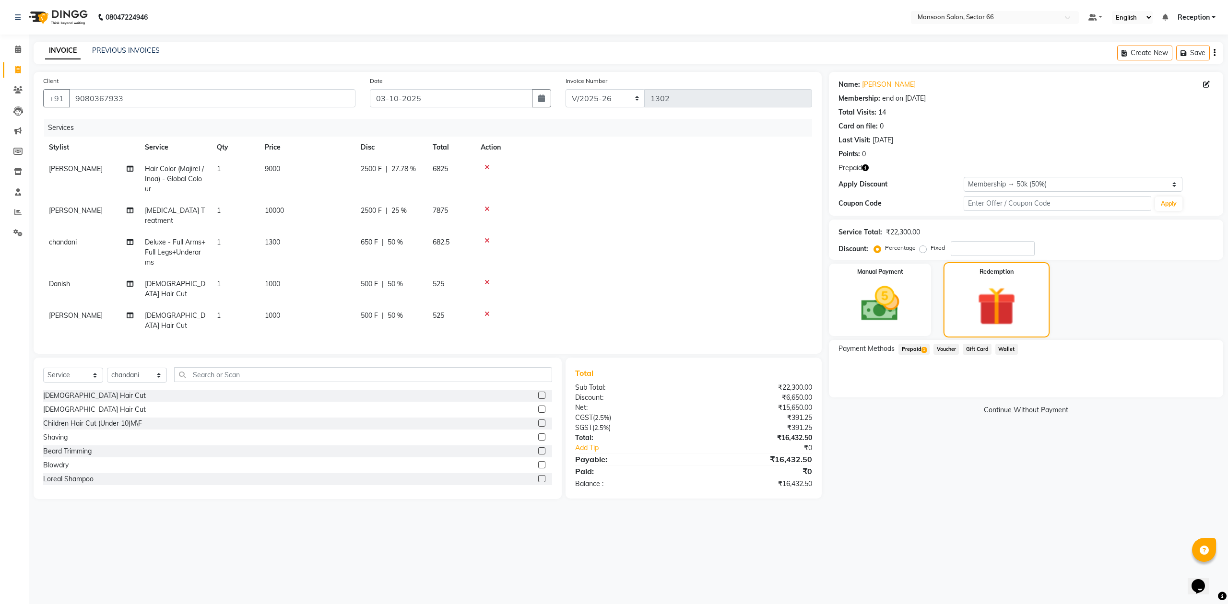
click at [975, 296] on img at bounding box center [996, 307] width 63 height 48
click at [919, 350] on span "Prepaid 1" at bounding box center [913, 349] width 31 height 11
click at [1196, 394] on button "Add" at bounding box center [1190, 388] width 35 height 16
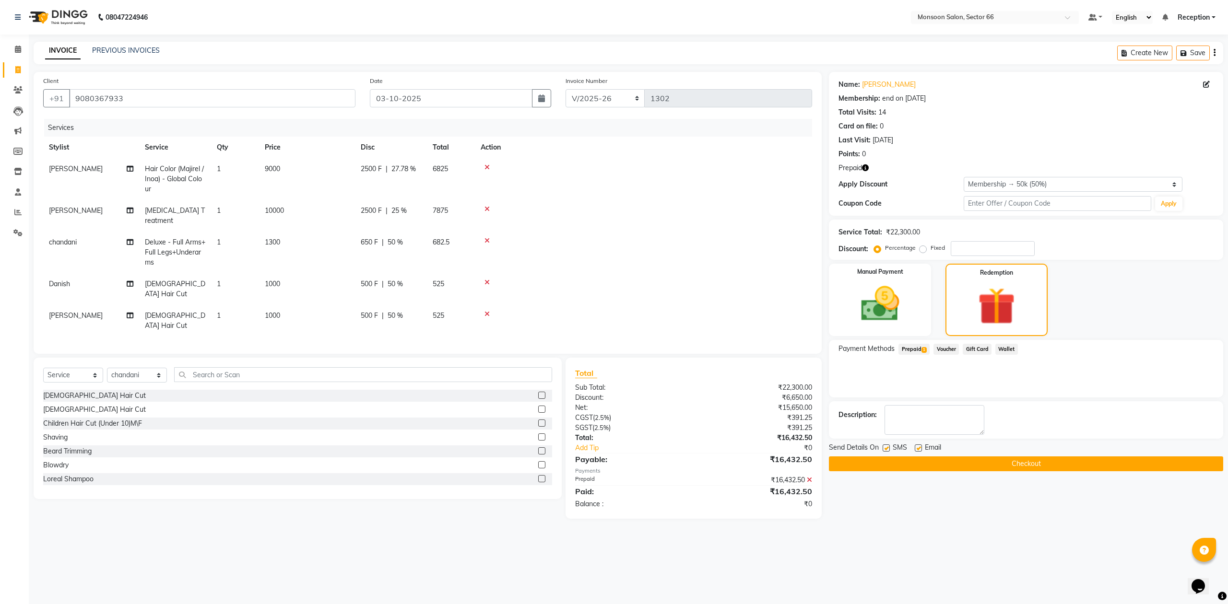
click at [412, 172] on span "27.78 %" at bounding box center [403, 169] width 24 height 10
select select "91209"
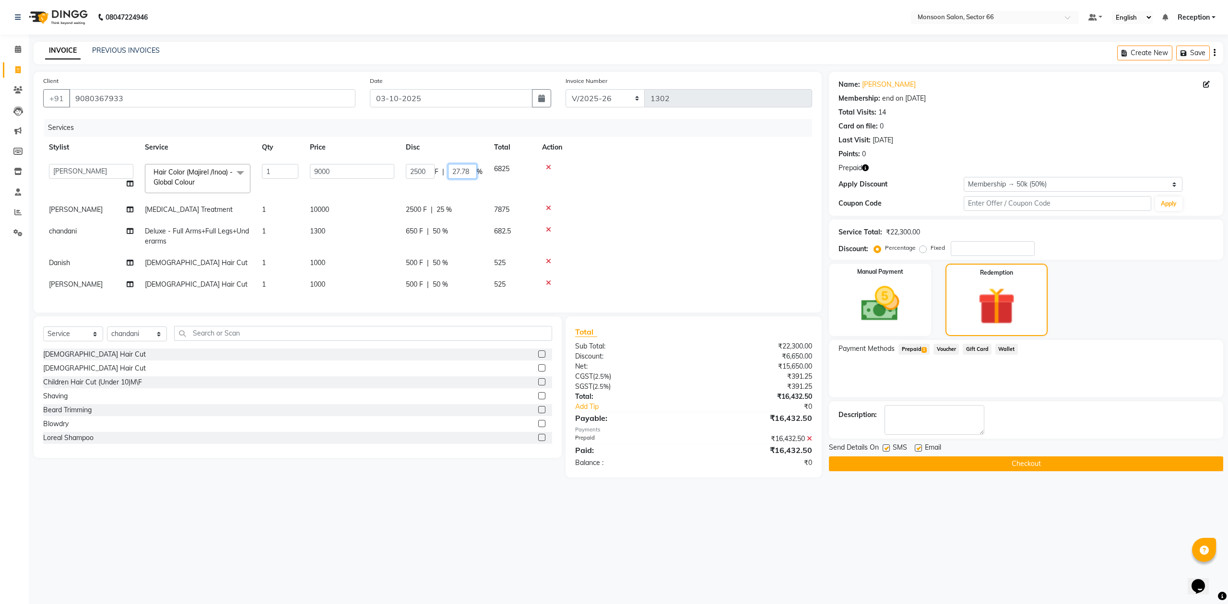
drag, startPoint x: 471, startPoint y: 173, endPoint x: 439, endPoint y: 173, distance: 31.7
click at [439, 173] on div "2500 F | 27.78 %" at bounding box center [444, 171] width 77 height 15
type input "25"
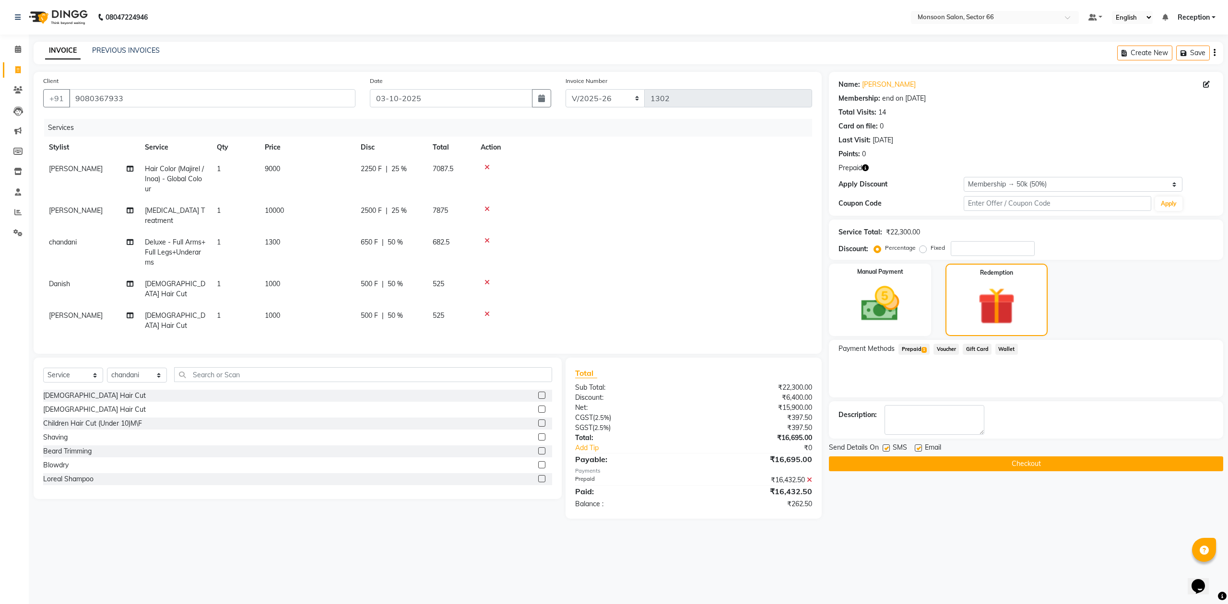
click at [616, 200] on td at bounding box center [643, 216] width 337 height 32
click at [812, 477] on icon at bounding box center [809, 480] width 5 height 7
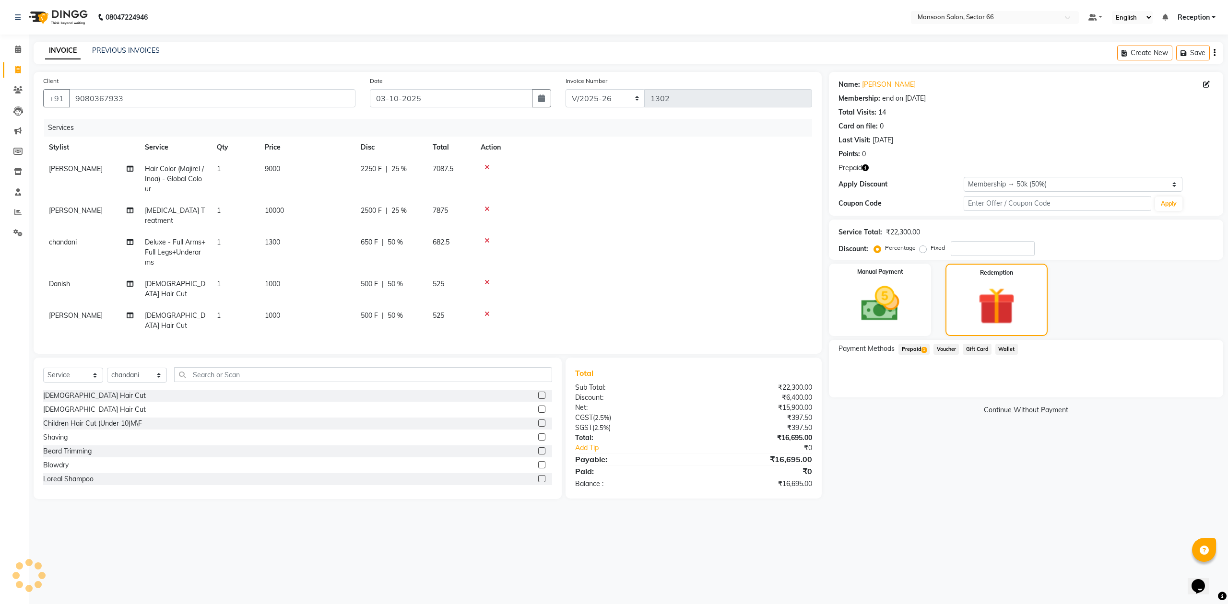
click at [914, 353] on span "Prepaid 1" at bounding box center [913, 349] width 31 height 11
click at [1189, 389] on button "Add" at bounding box center [1190, 388] width 35 height 16
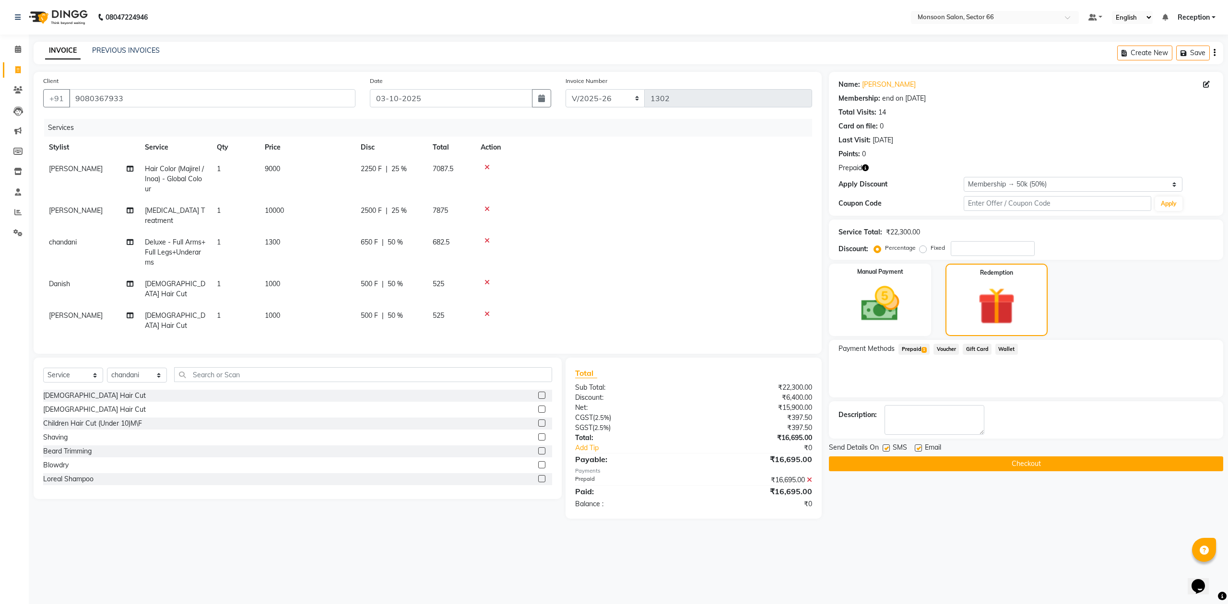
click at [1033, 465] on button "Checkout" at bounding box center [1026, 464] width 394 height 15
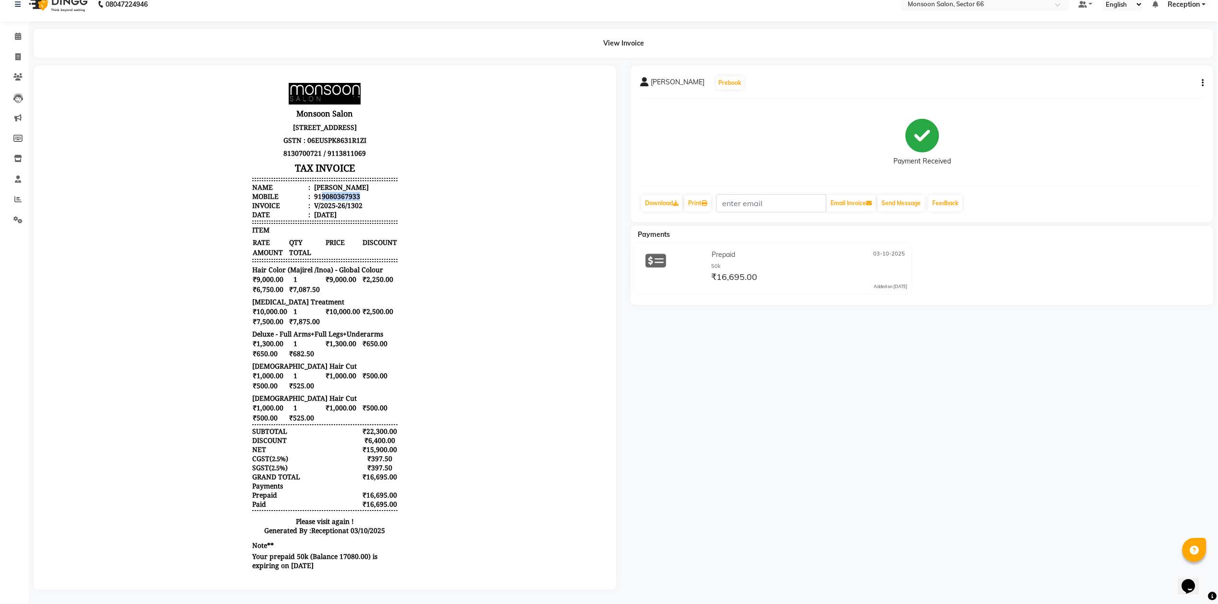
drag, startPoint x: 311, startPoint y: 203, endPoint x: 367, endPoint y: 203, distance: 55.6
click at [367, 201] on li "Mobile : 919080367933" at bounding box center [324, 196] width 145 height 9
copy div "9080367933"
click at [22, 52] on span at bounding box center [18, 57] width 17 height 11
select select "service"
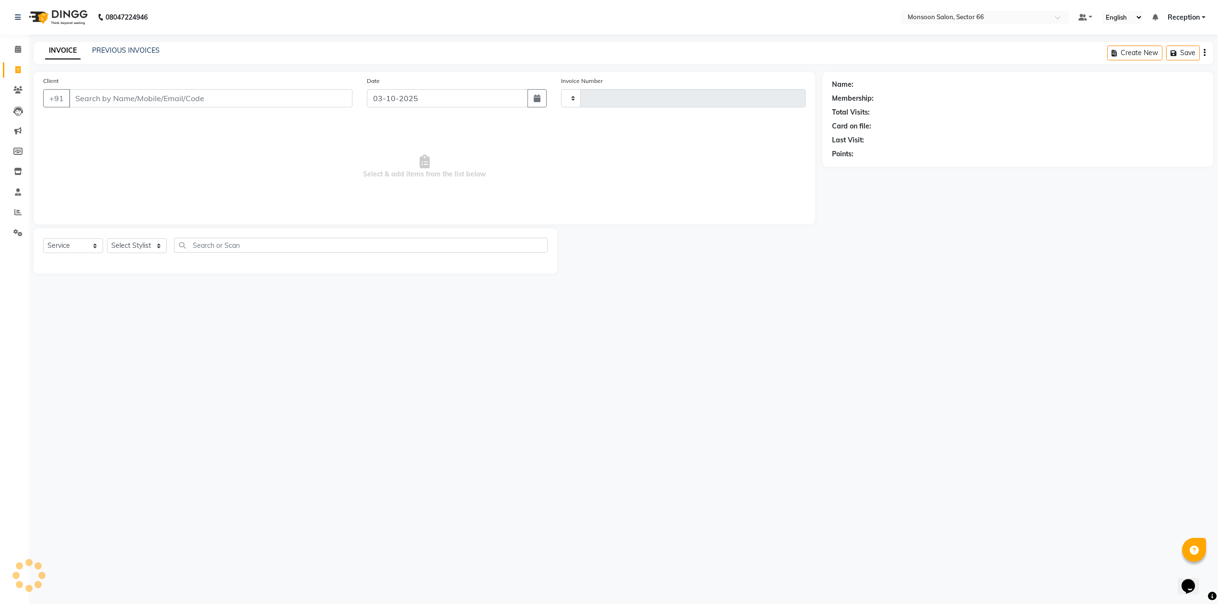
type input "1303"
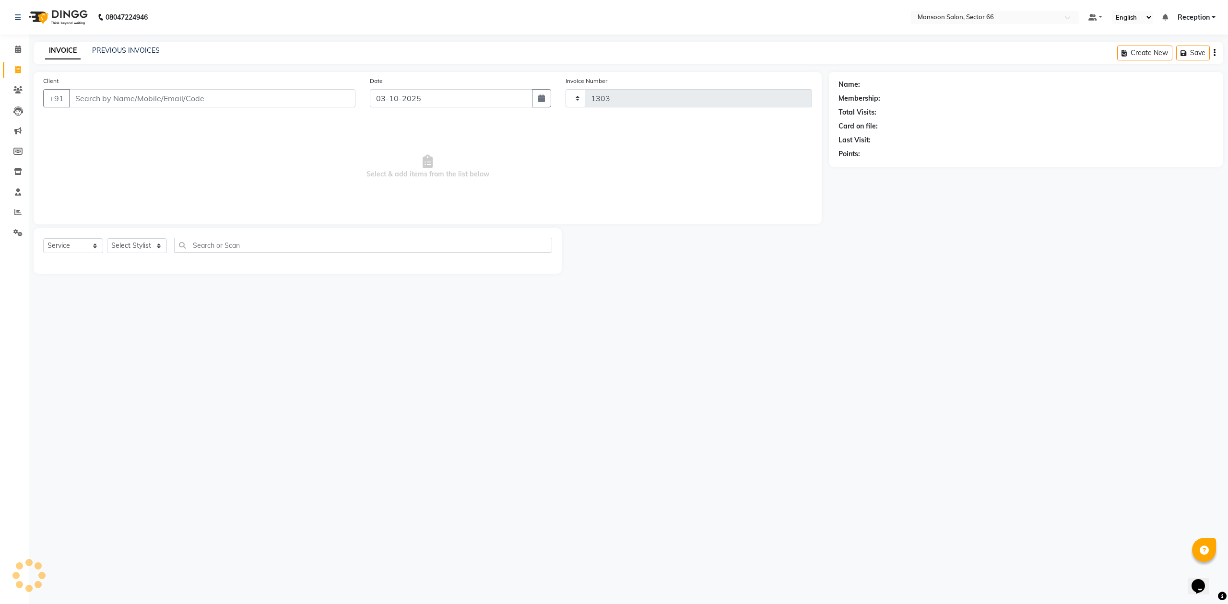
select select "3741"
click at [142, 50] on link "PREVIOUS INVOICES" at bounding box center [126, 50] width 68 height 9
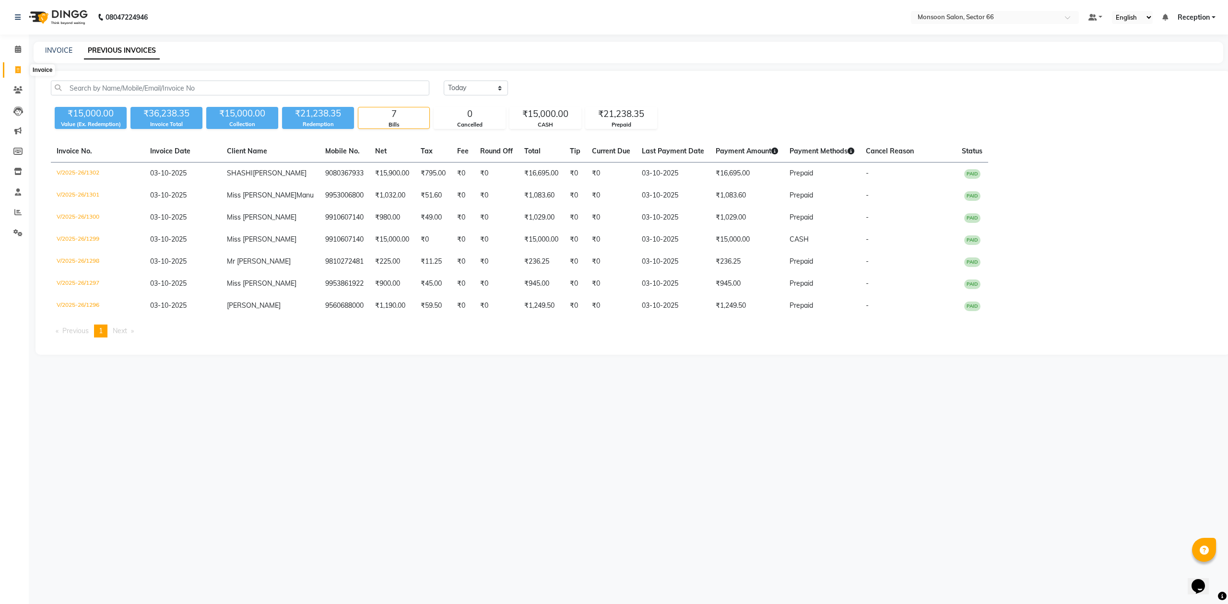
click at [18, 70] on icon at bounding box center [17, 69] width 5 height 7
select select "service"
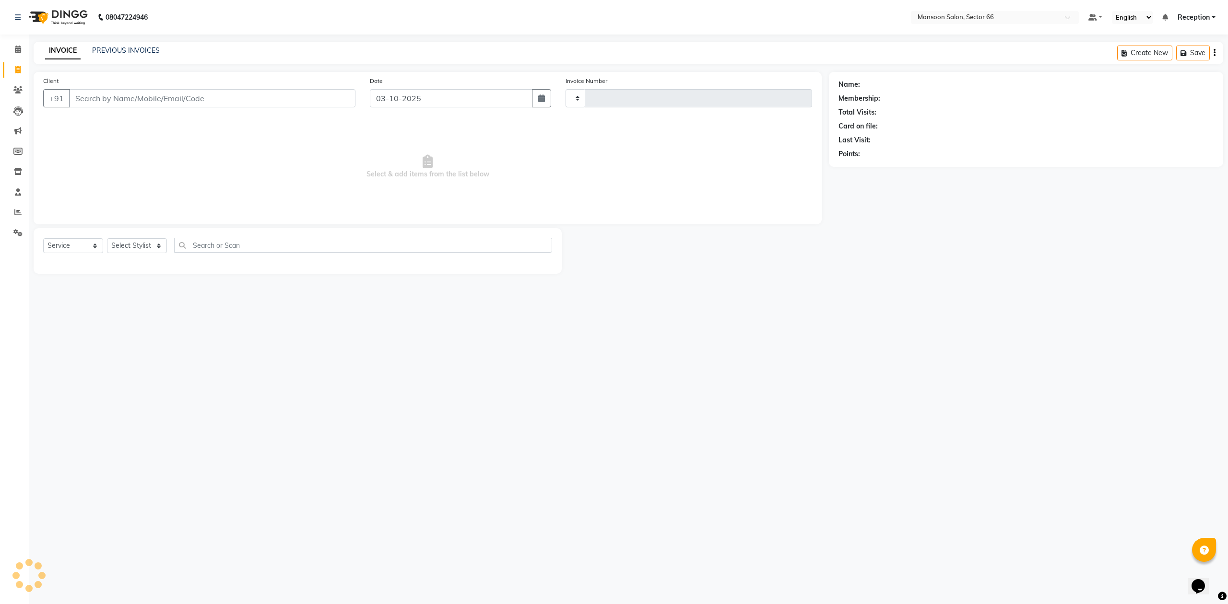
type input "1303"
select select "3741"
click at [187, 101] on input "Client" at bounding box center [212, 98] width 286 height 18
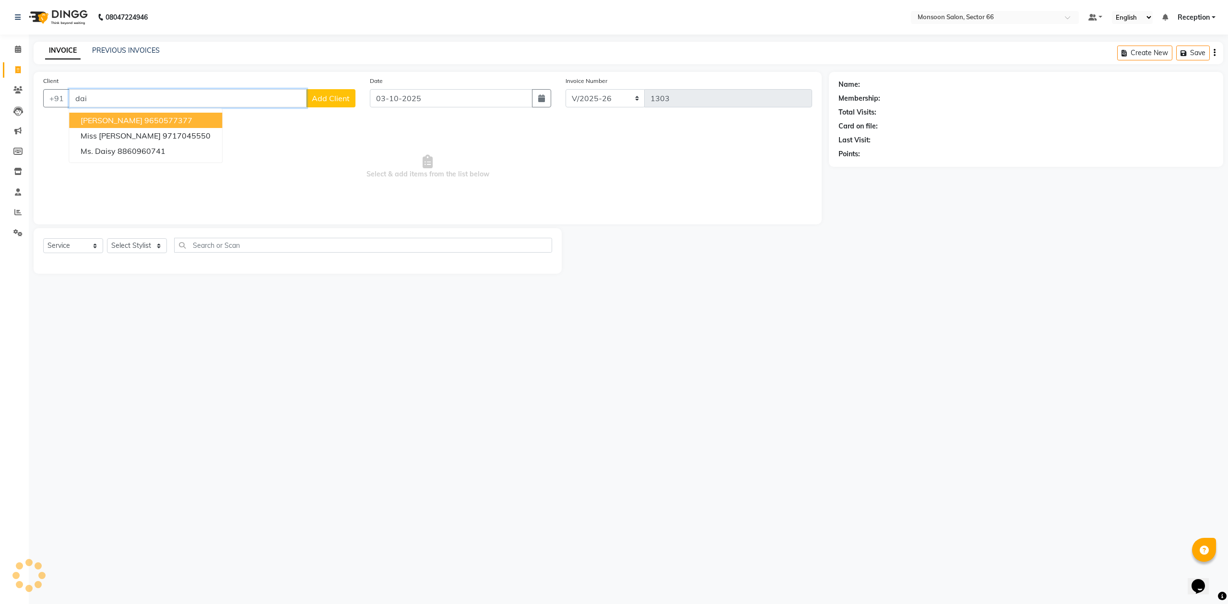
click at [192, 116] on ngb-highlight "9650577377" at bounding box center [168, 121] width 48 height 10
type input "9650577377"
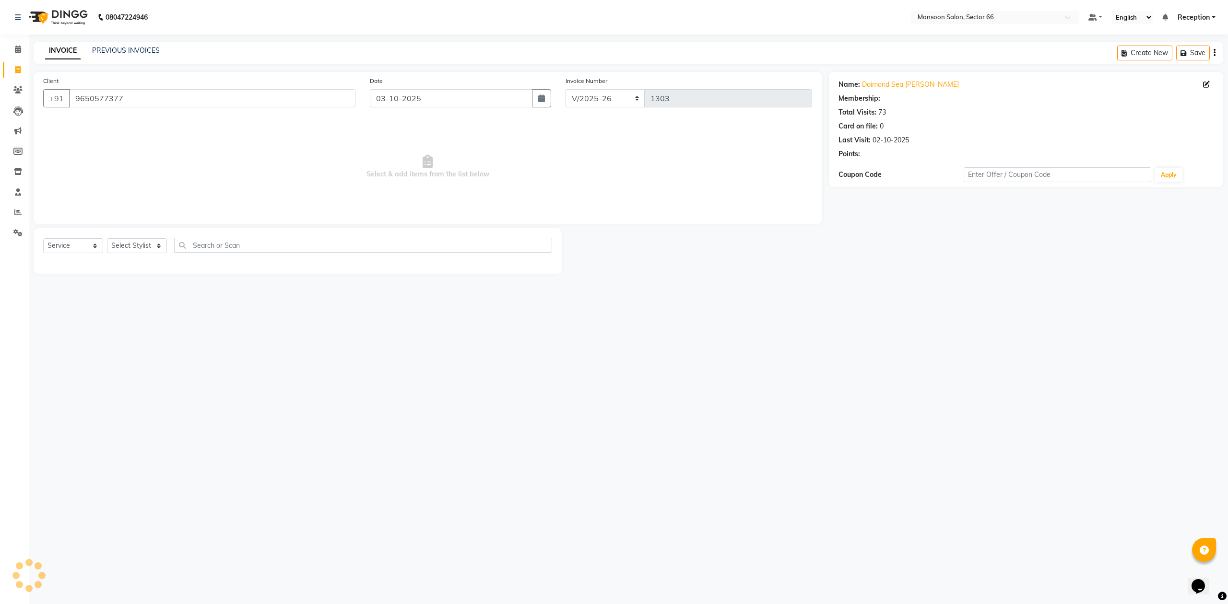
select select "1: Object"
click at [146, 246] on select "Select Stylist [PERSON_NAME] Danish Paras priya Reception rozy [PERSON_NAME]" at bounding box center [137, 245] width 60 height 15
select select "26225"
click at [107, 238] on select "Select Stylist [PERSON_NAME] Danish Paras priya Reception rozy [PERSON_NAME]" at bounding box center [137, 245] width 60 height 15
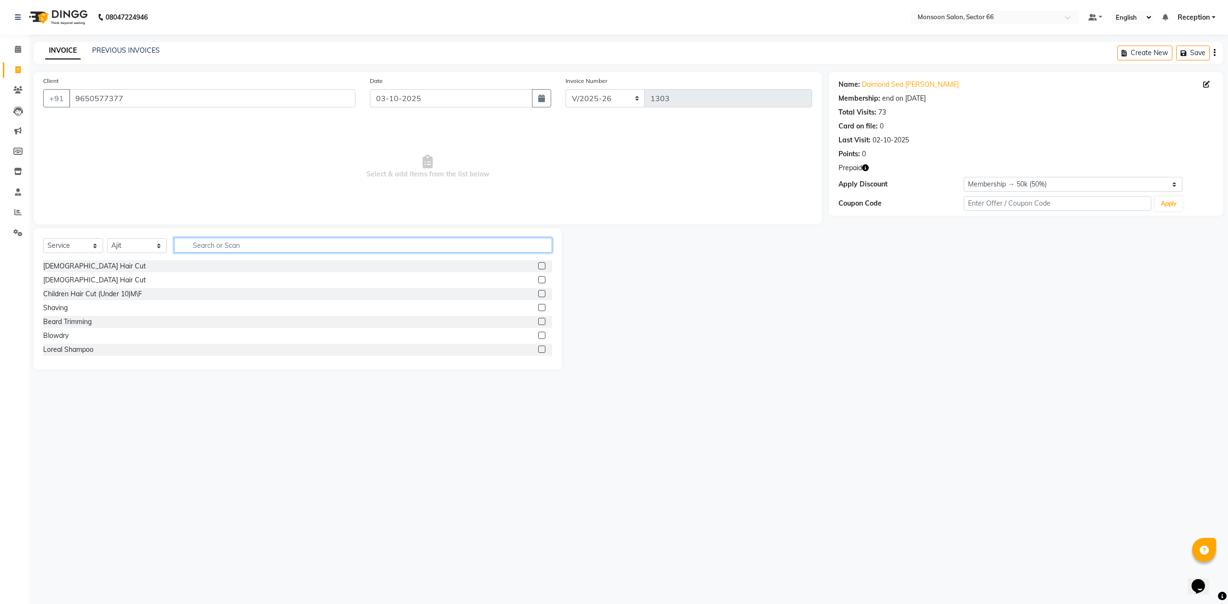
click at [215, 242] on input "text" at bounding box center [363, 245] width 378 height 15
type input "ped"
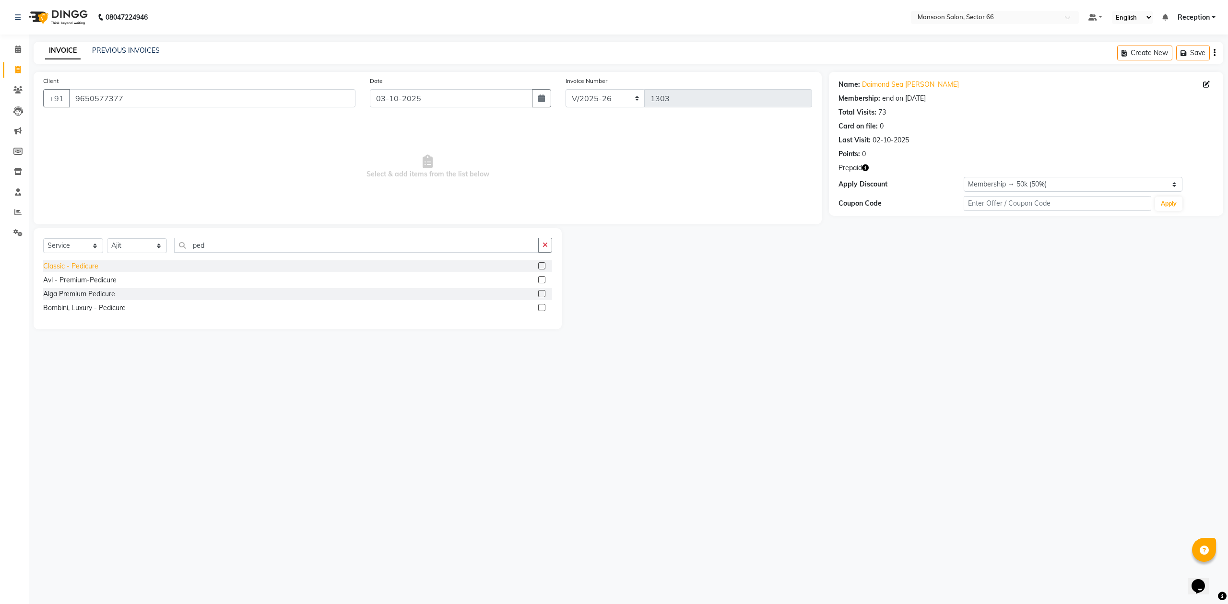
click at [62, 271] on div "Classic - Pedicure" at bounding box center [70, 266] width 55 height 10
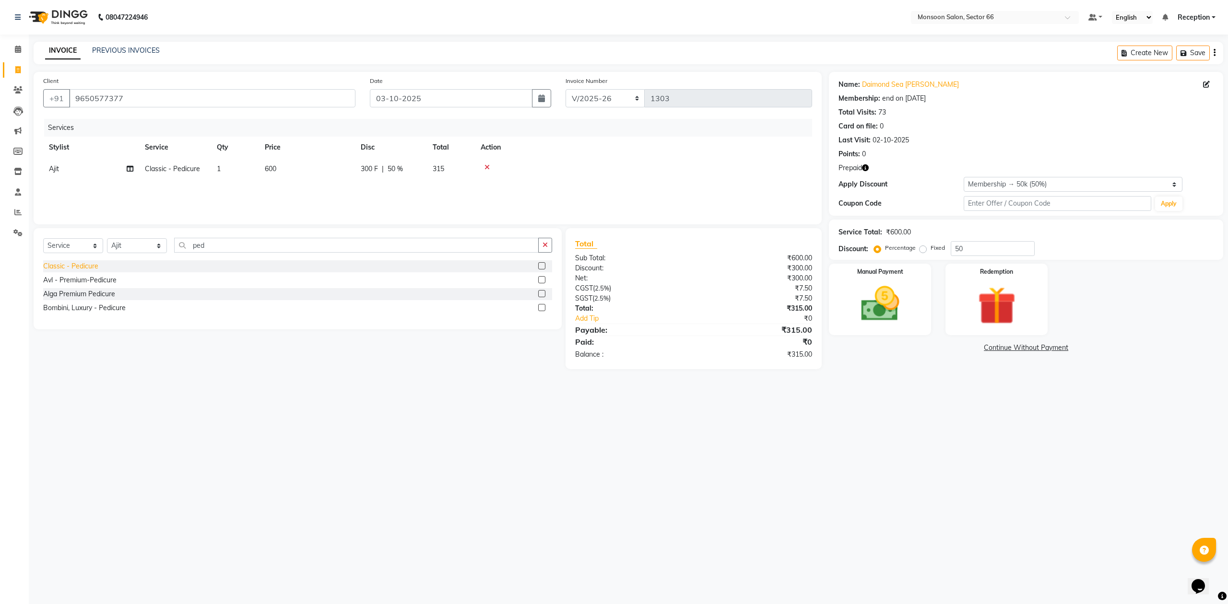
click at [60, 268] on div "Classic - Pedicure" at bounding box center [70, 266] width 55 height 10
checkbox input "false"
click at [53, 192] on span "Ajit" at bounding box center [54, 190] width 10 height 9
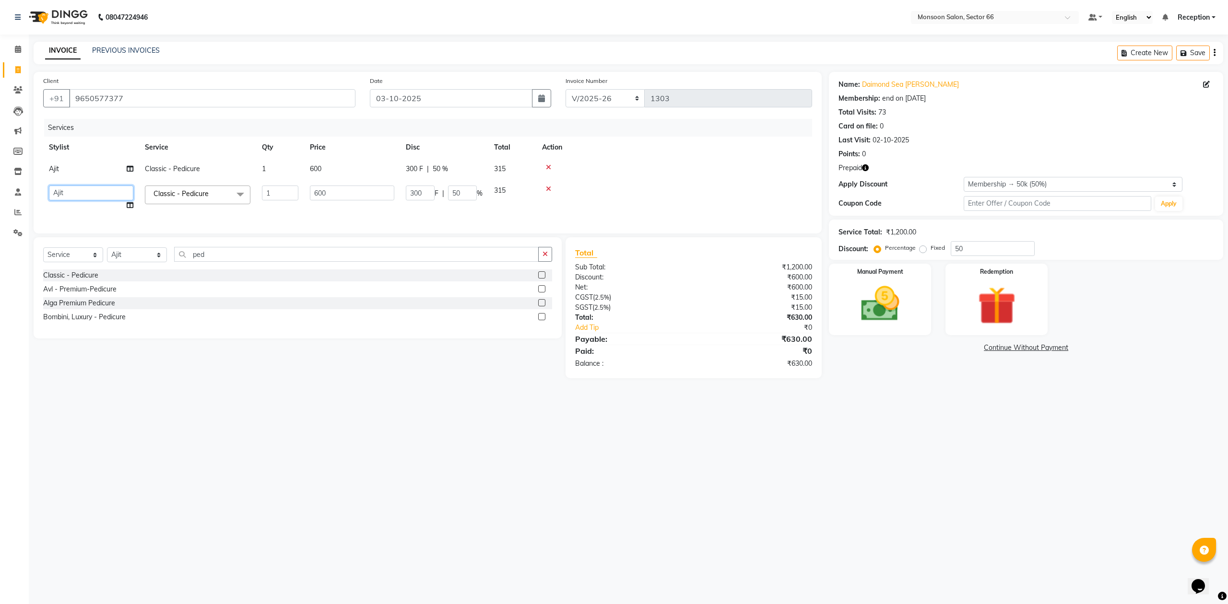
click at [53, 192] on select "[PERSON_NAME] Danish Paras priya Reception rozy [PERSON_NAME]" at bounding box center [91, 193] width 84 height 15
select select "80636"
click at [183, 98] on input "9650577377" at bounding box center [212, 98] width 286 height 18
click at [868, 169] on icon "button" at bounding box center [865, 168] width 7 height 7
click at [986, 306] on img at bounding box center [996, 306] width 65 height 49
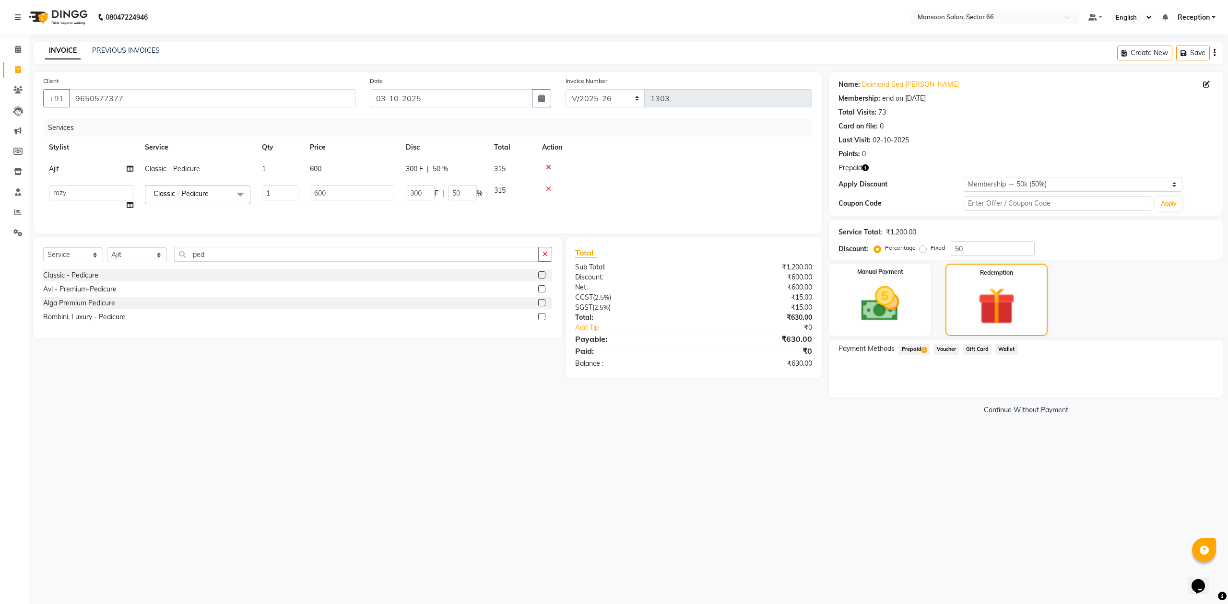
click at [918, 346] on span "Prepaid 1" at bounding box center [913, 349] width 31 height 11
click at [1196, 392] on button "Add" at bounding box center [1190, 388] width 35 height 16
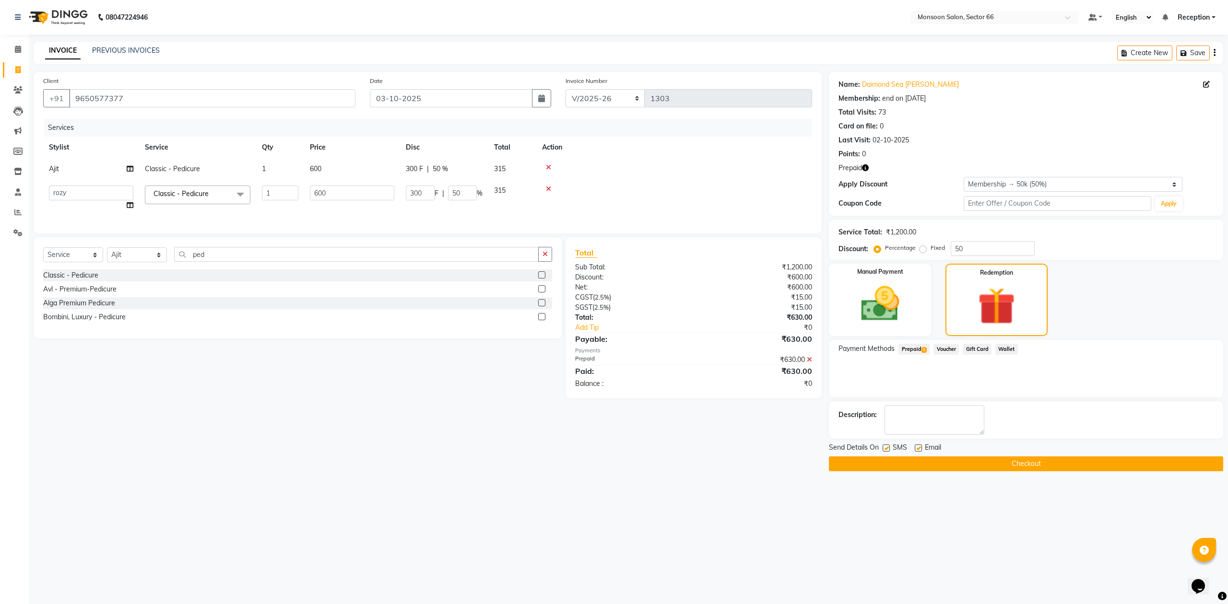
click at [1097, 461] on button "Checkout" at bounding box center [1026, 464] width 394 height 15
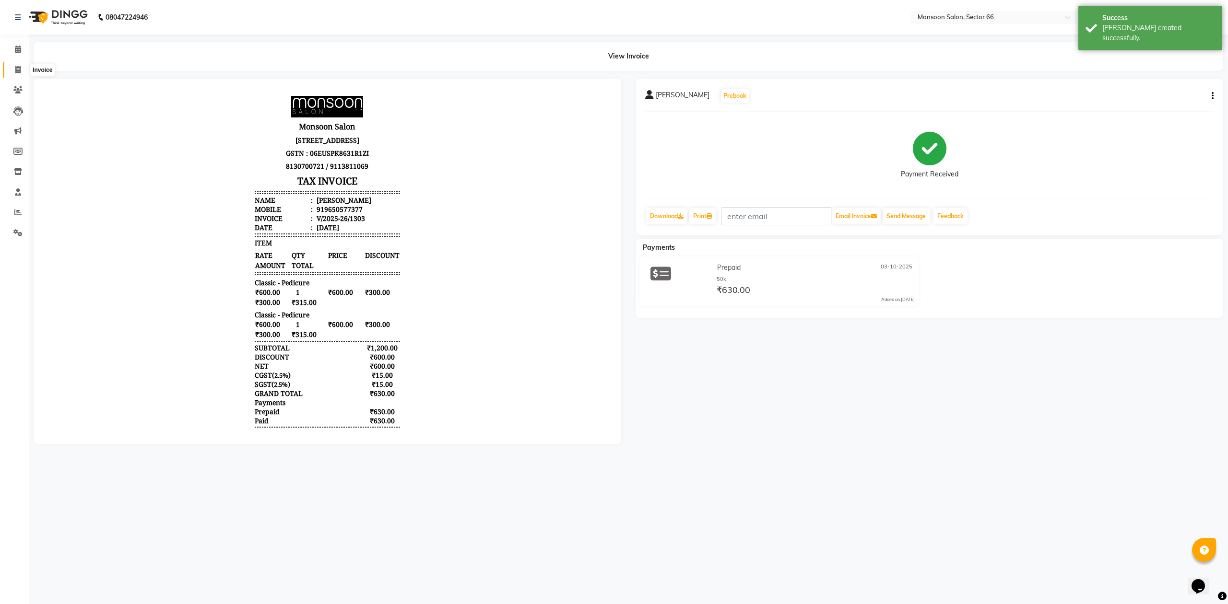
click at [16, 70] on icon at bounding box center [17, 69] width 5 height 7
select select "3741"
select select "service"
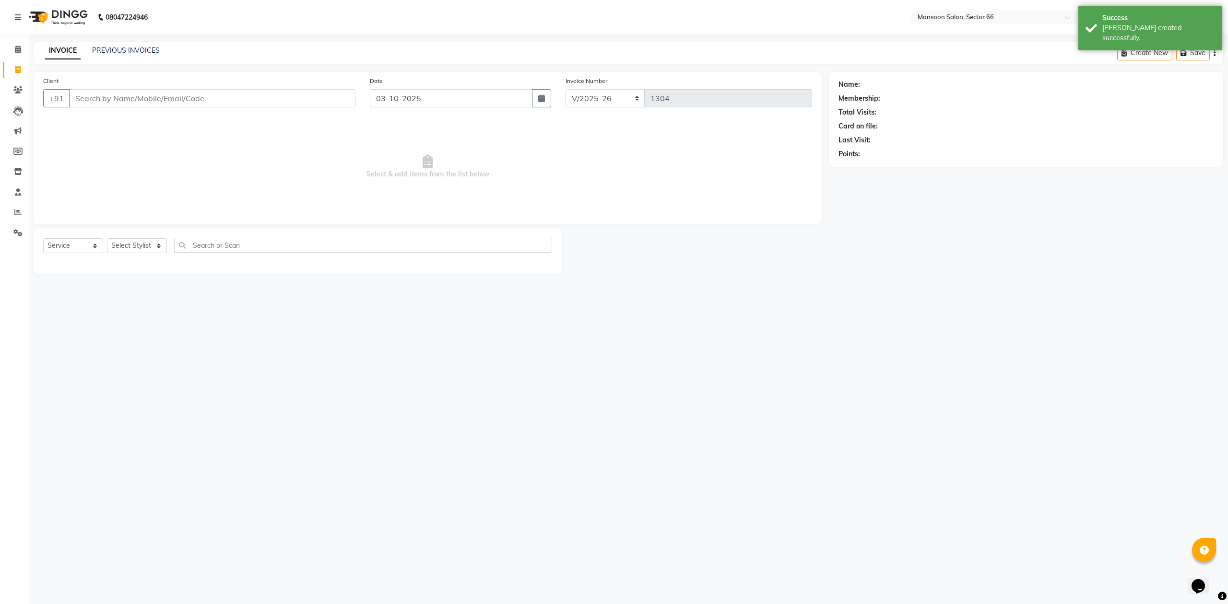
click at [167, 106] on input "Client" at bounding box center [212, 98] width 286 height 18
click at [18, 68] on icon at bounding box center [17, 69] width 5 height 7
select select "3741"
select select "service"
click at [131, 50] on link "PREVIOUS INVOICES" at bounding box center [126, 50] width 68 height 9
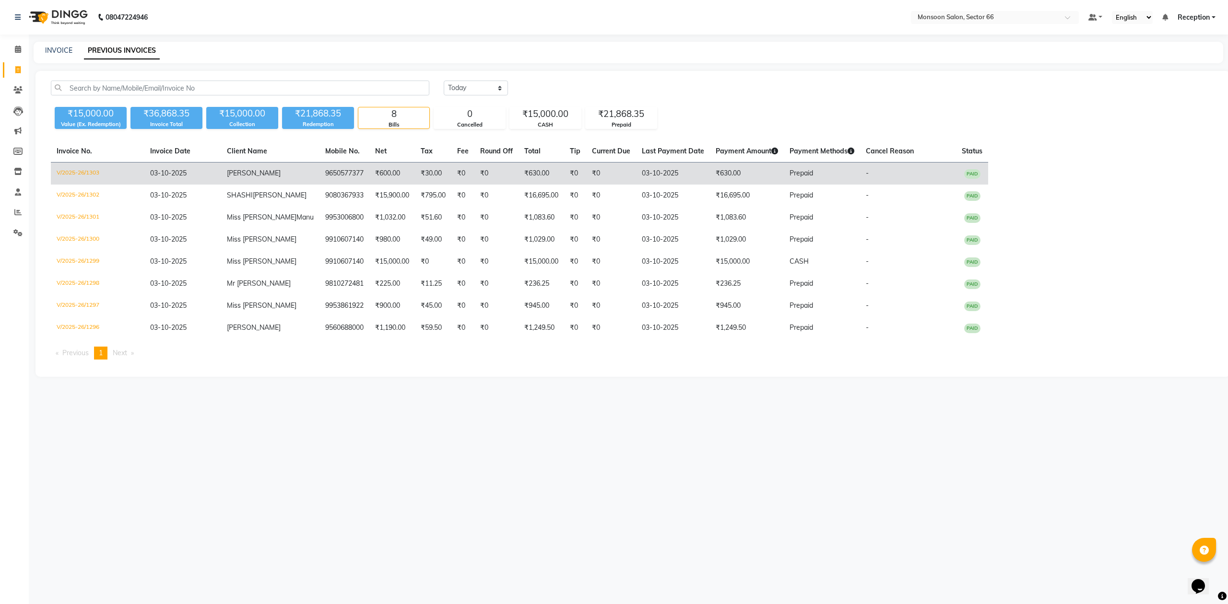
click at [332, 173] on td "9650577377" at bounding box center [344, 174] width 50 height 23
click at [418, 168] on td "₹30.00" at bounding box center [433, 174] width 36 height 23
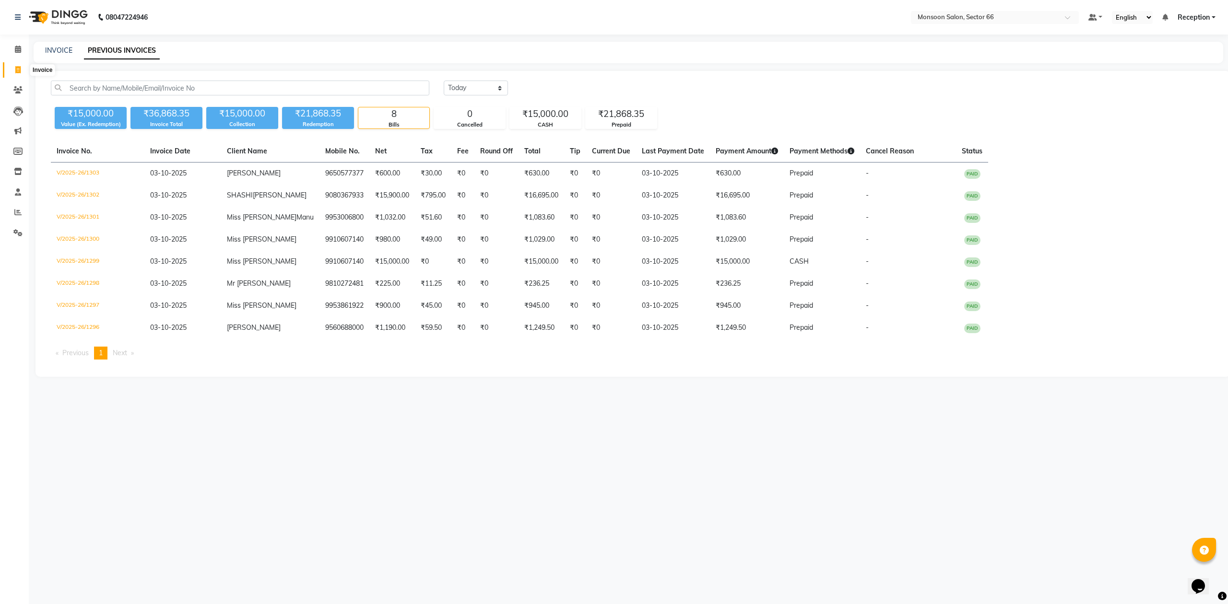
click at [15, 70] on icon at bounding box center [17, 69] width 5 height 7
select select "service"
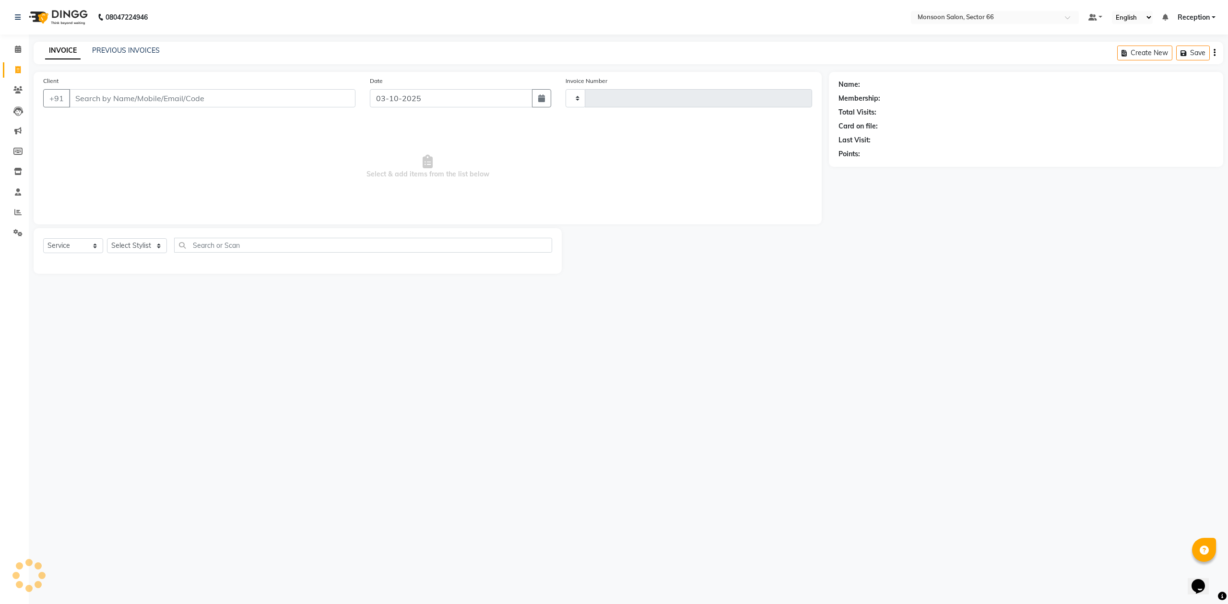
type input "1304"
select select "3741"
click at [148, 100] on input "Client" at bounding box center [212, 98] width 286 height 18
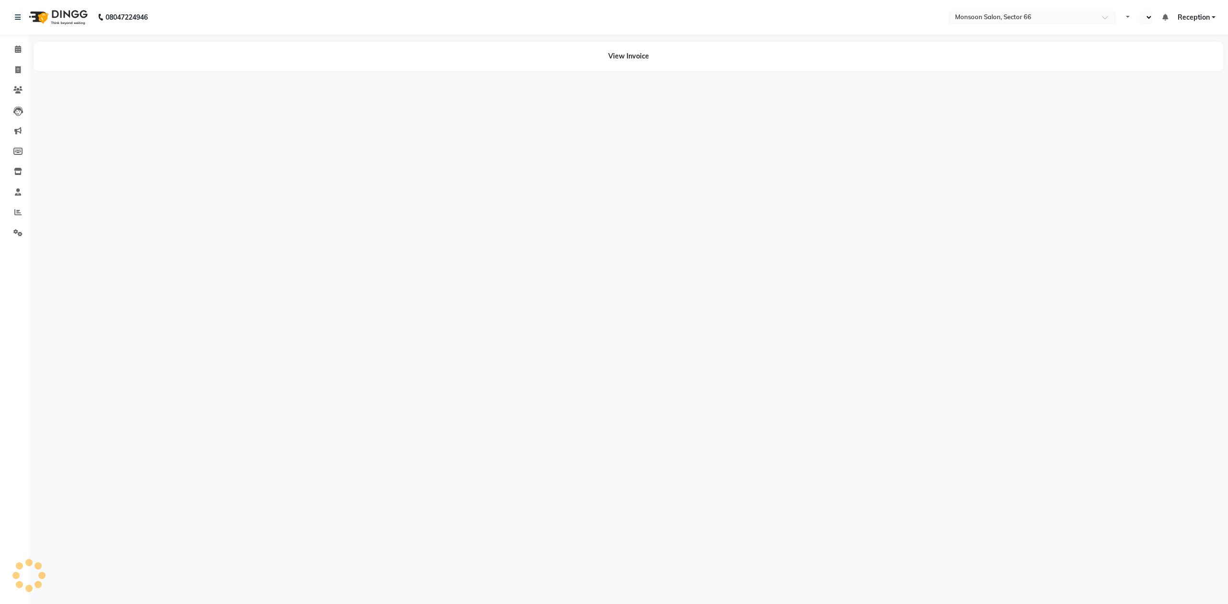
select select "en"
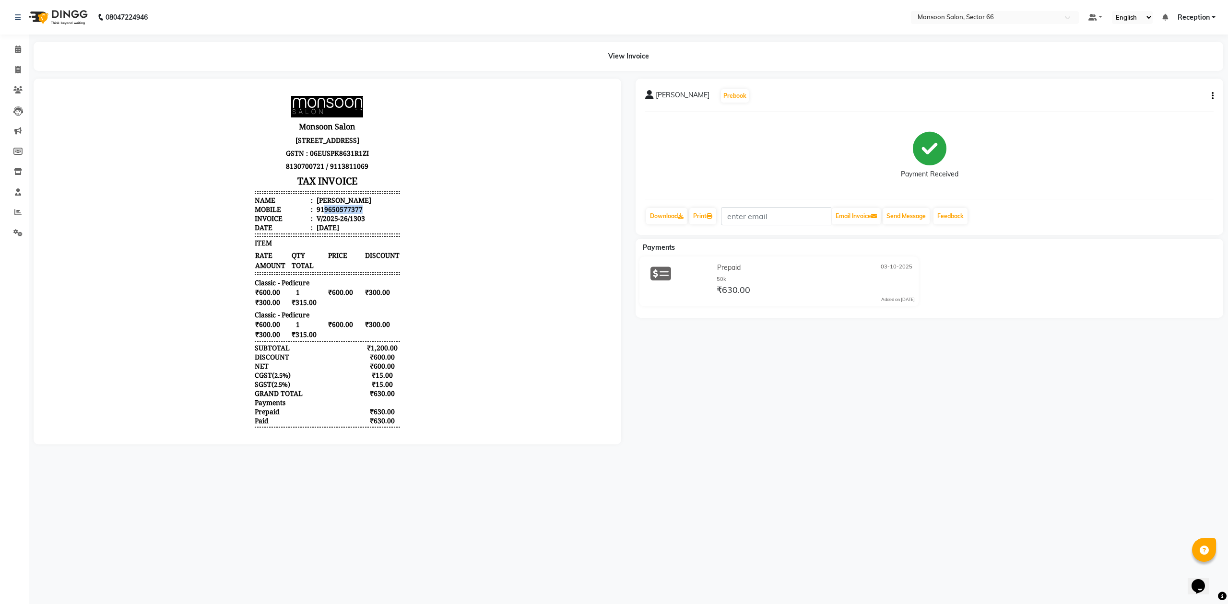
drag, startPoint x: 315, startPoint y: 221, endPoint x: 354, endPoint y: 221, distance: 38.9
click at [354, 214] on li "Mobile : 919650577377" at bounding box center [327, 209] width 145 height 9
copy div "9650577377"
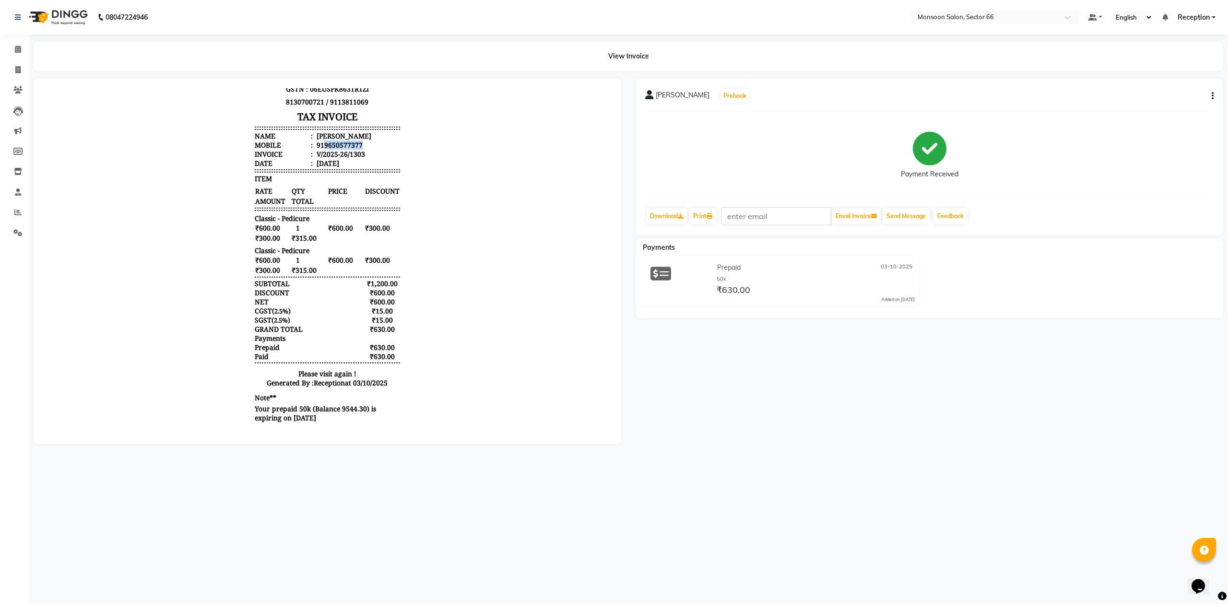
scroll to position [71, 0]
click at [20, 70] on icon at bounding box center [17, 69] width 5 height 7
select select "3741"
select select "service"
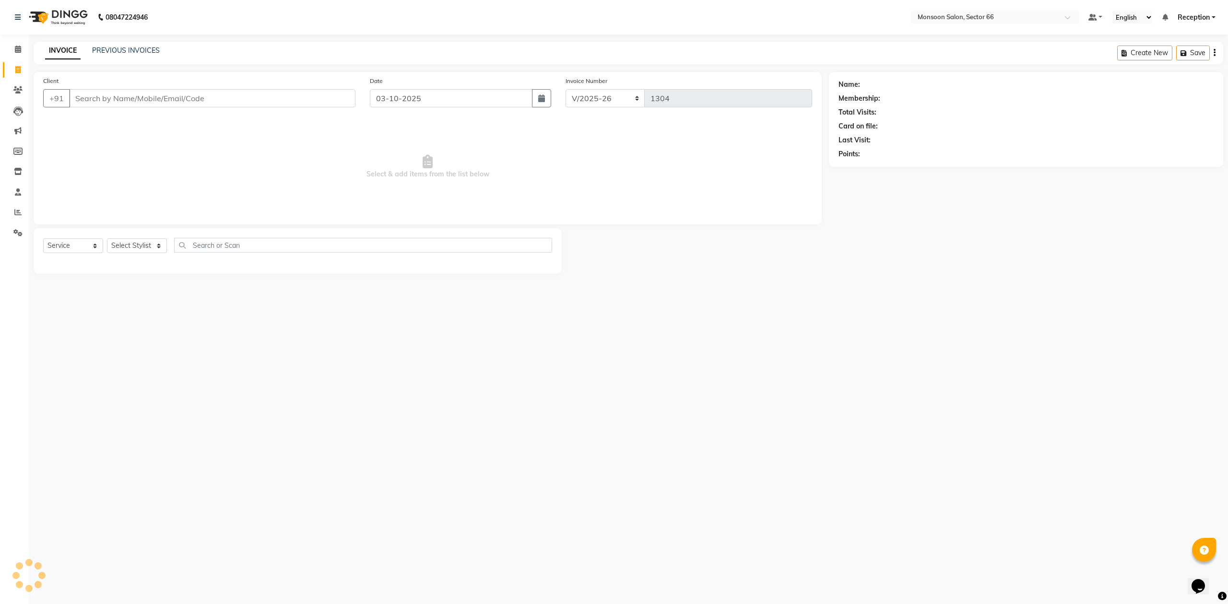
drag, startPoint x: 87, startPoint y: 100, endPoint x: 91, endPoint y: 97, distance: 5.5
click at [88, 100] on input "Client" at bounding box center [212, 98] width 286 height 18
click at [119, 54] on link "PREVIOUS INVOICES" at bounding box center [126, 50] width 68 height 9
